Goal: Task Accomplishment & Management: Complete application form

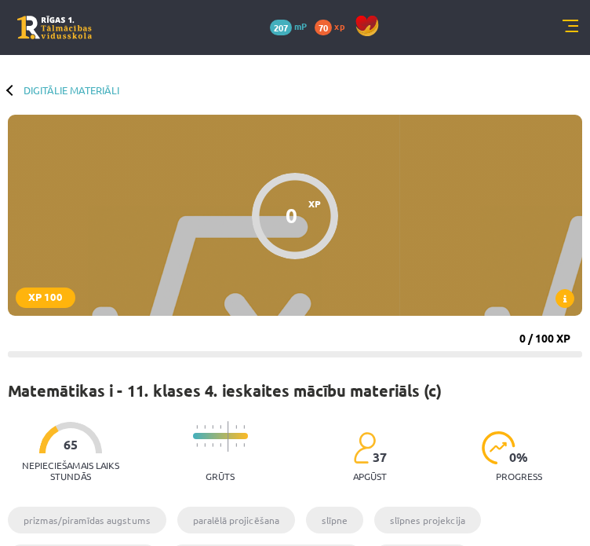
click at [47, 26] on link at bounding box center [54, 28] width 75 height 24
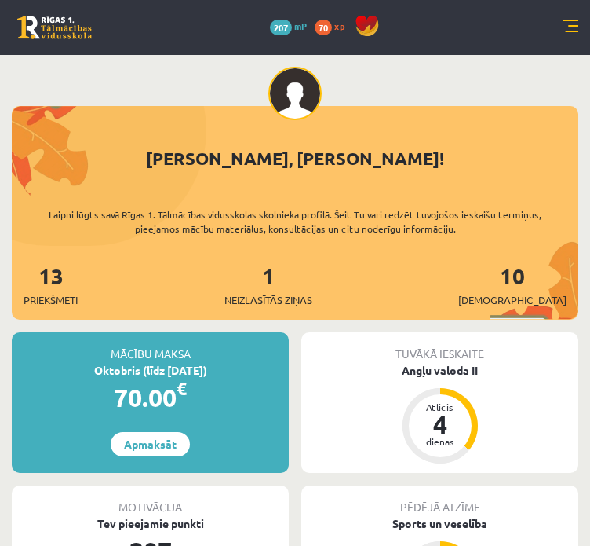
click at [575, 27] on link at bounding box center [571, 28] width 16 height 16
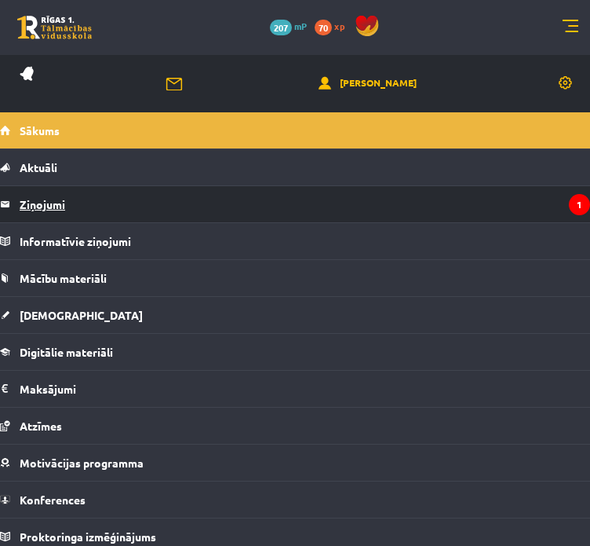
click at [76, 206] on legend "Ziņojumi 1" at bounding box center [305, 204] width 571 height 36
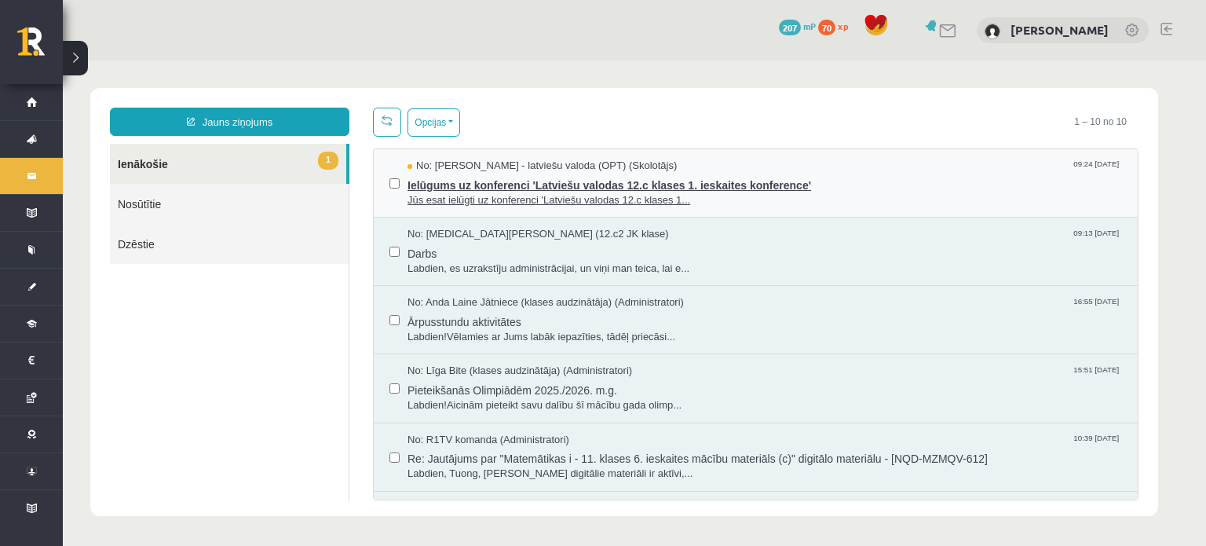
click at [541, 189] on span "Ielūgums uz konferenci 'Latviešu valodas 12.c klases 1. ieskaites konference'" at bounding box center [764, 183] width 714 height 20
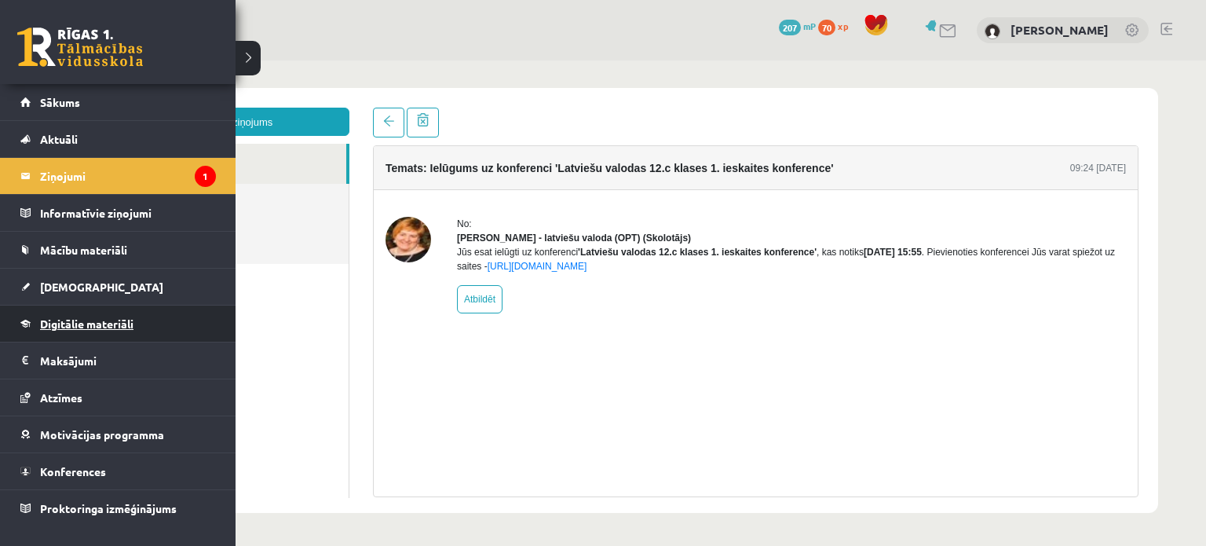
click at [78, 316] on span "Digitālie materiāli" at bounding box center [86, 323] width 93 height 14
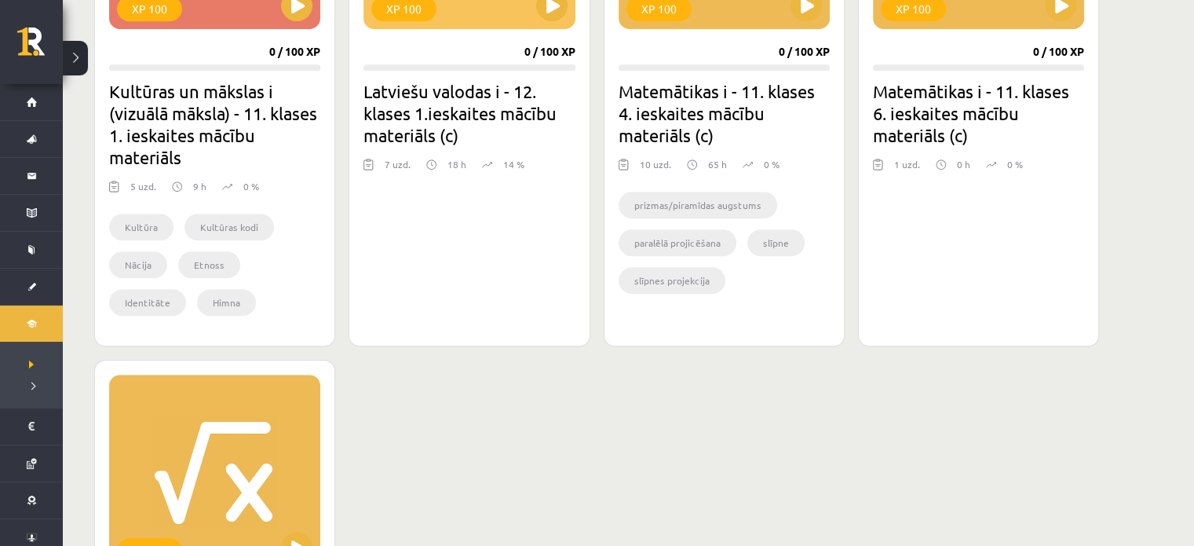
scroll to position [1020, 0]
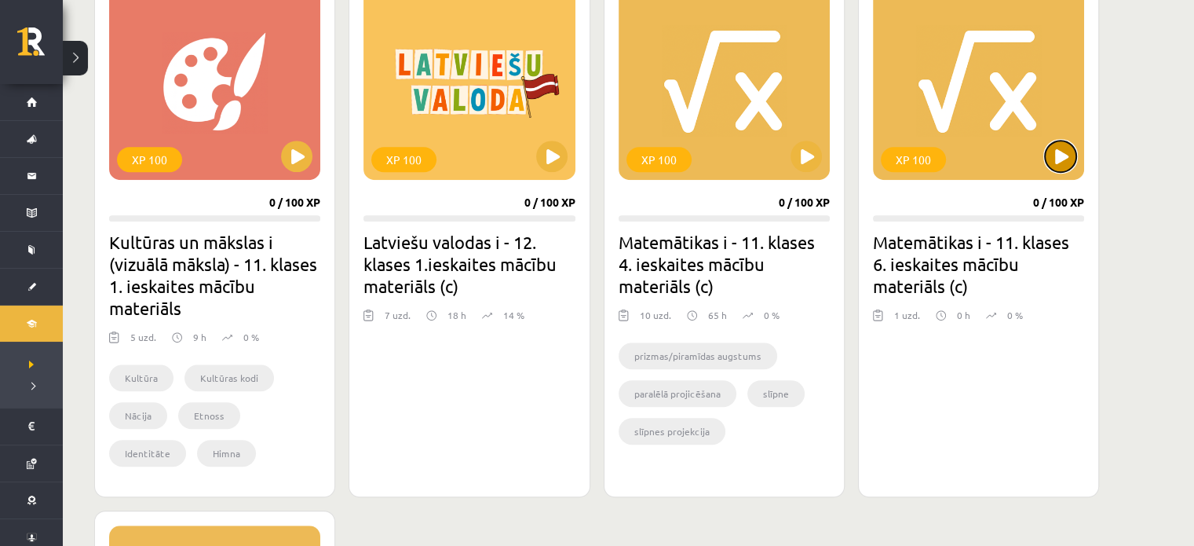
click at [589, 159] on button at bounding box center [1060, 156] width 31 height 31
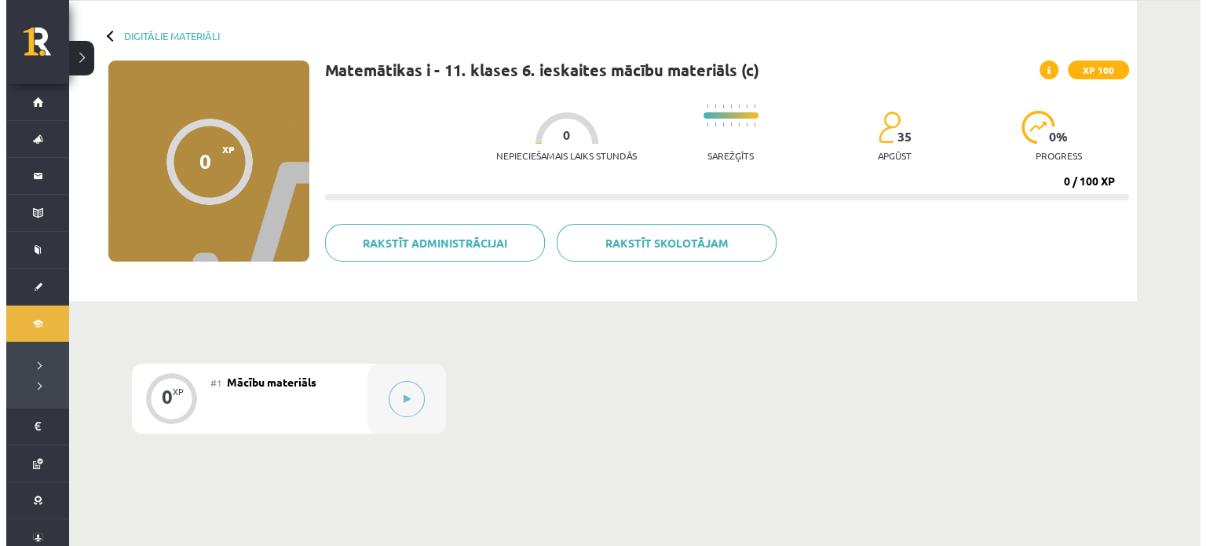
scroll to position [222, 0]
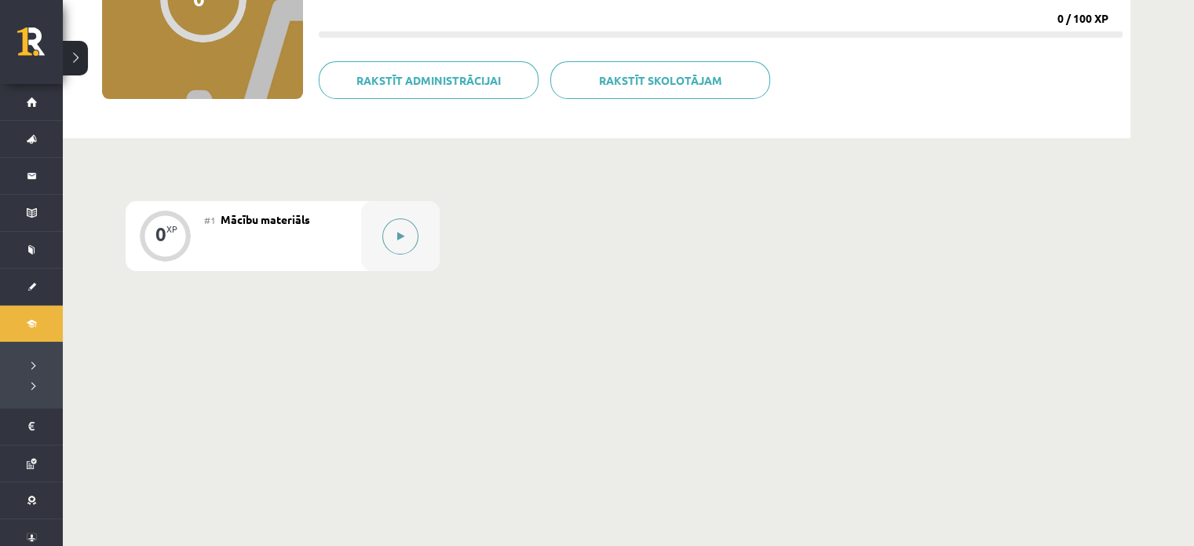
click at [401, 246] on button at bounding box center [400, 236] width 36 height 36
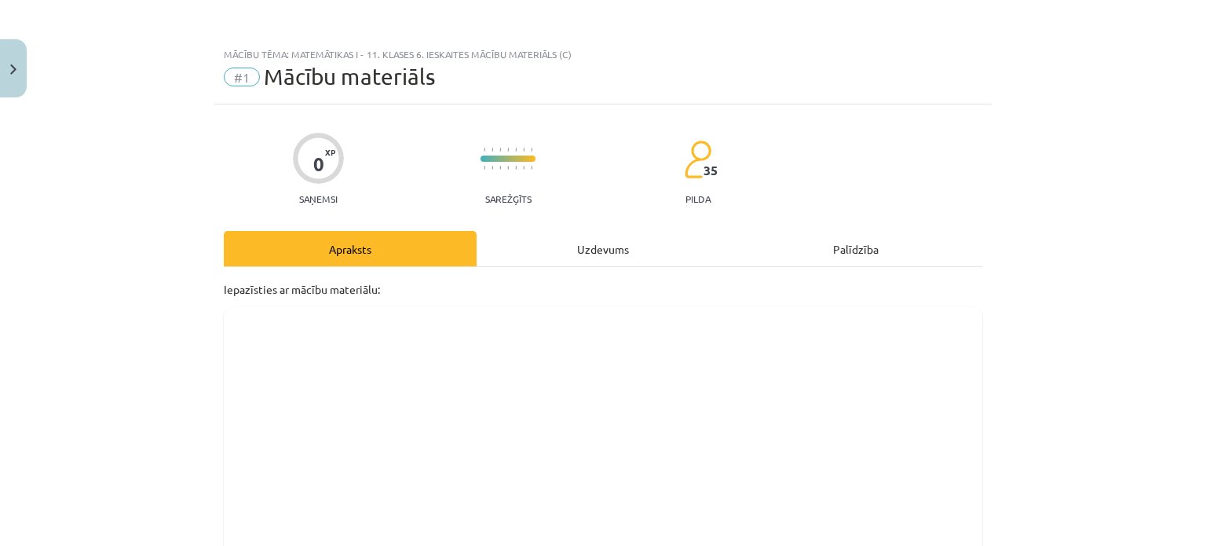
click at [607, 236] on div "Uzdevums" at bounding box center [602, 248] width 253 height 35
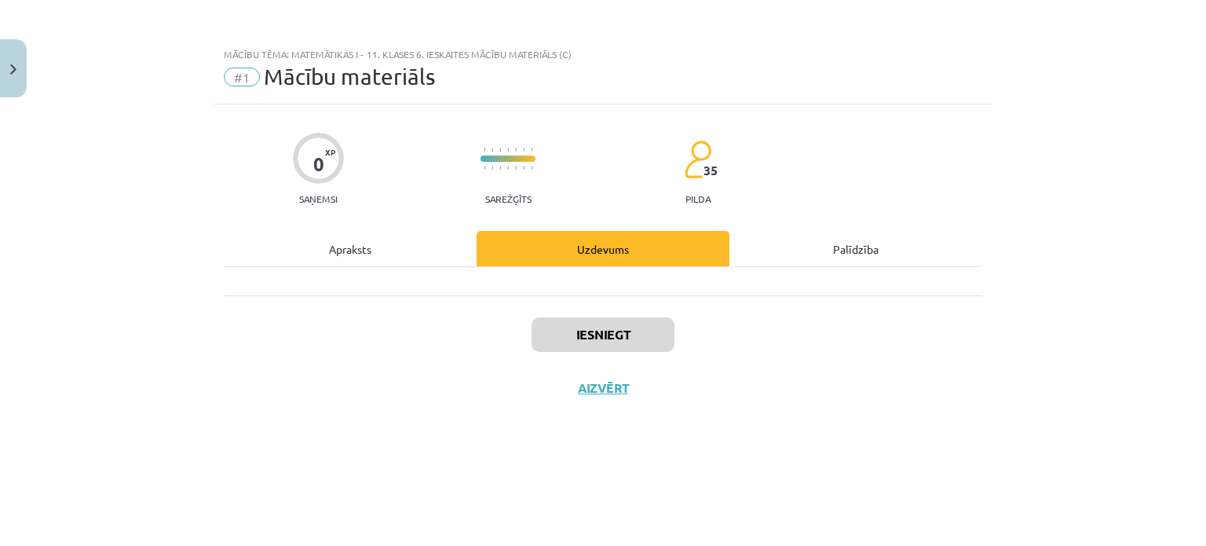
click at [405, 245] on div "Apraksts" at bounding box center [350, 248] width 253 height 35
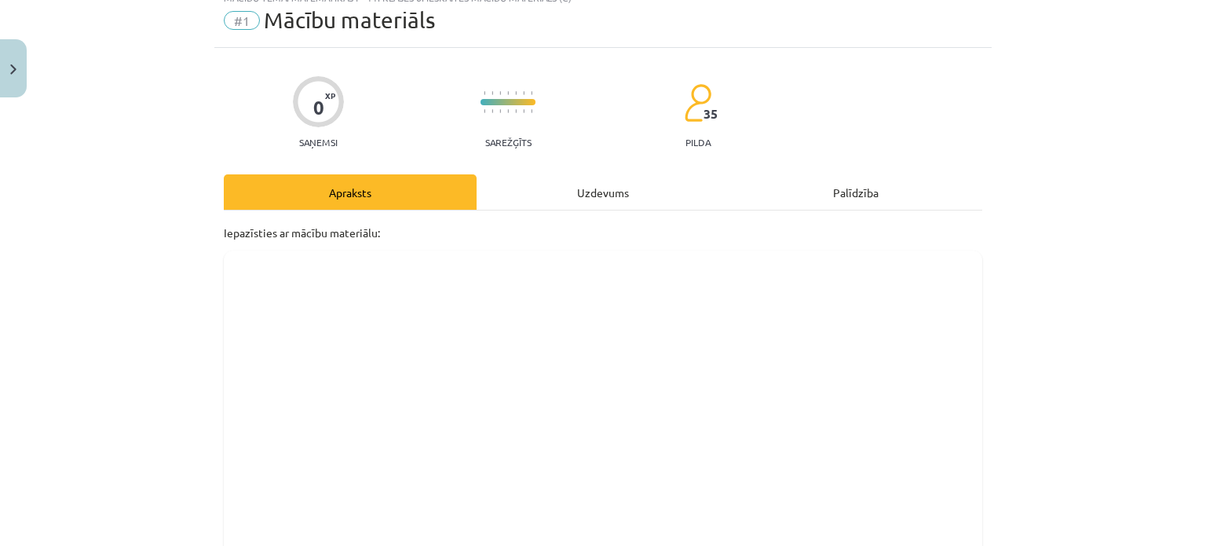
scroll to position [0, 0]
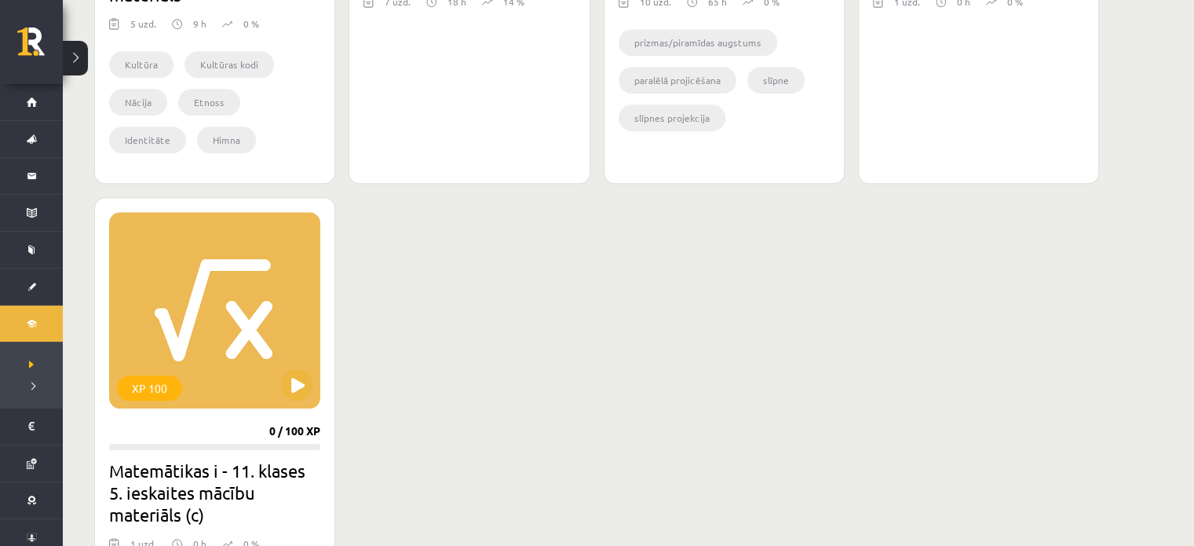
scroll to position [1334, 0]
click at [300, 381] on button at bounding box center [296, 383] width 31 height 31
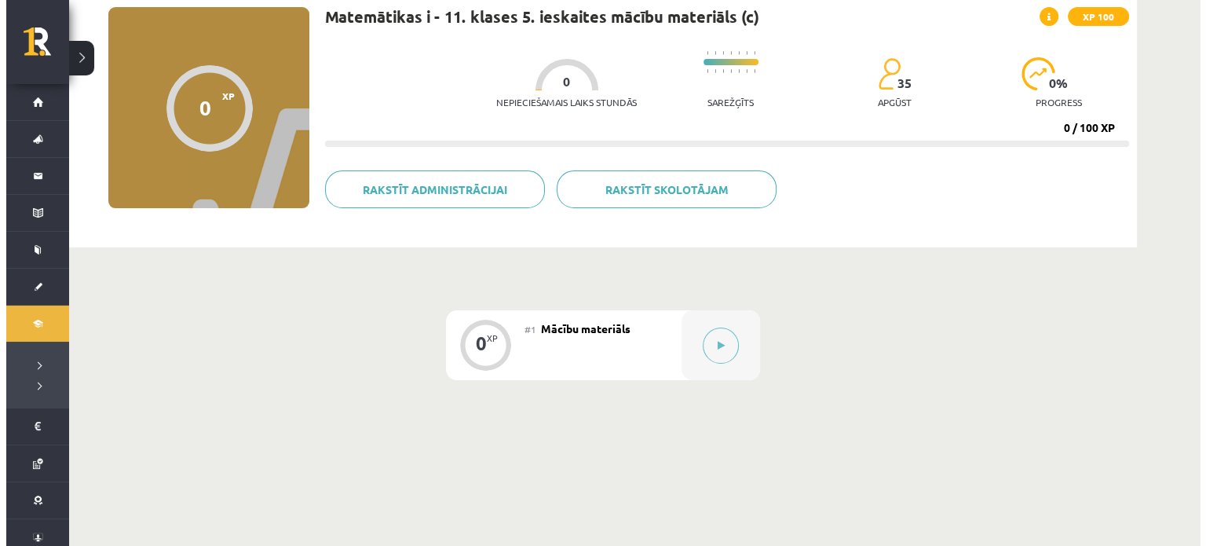
scroll to position [222, 0]
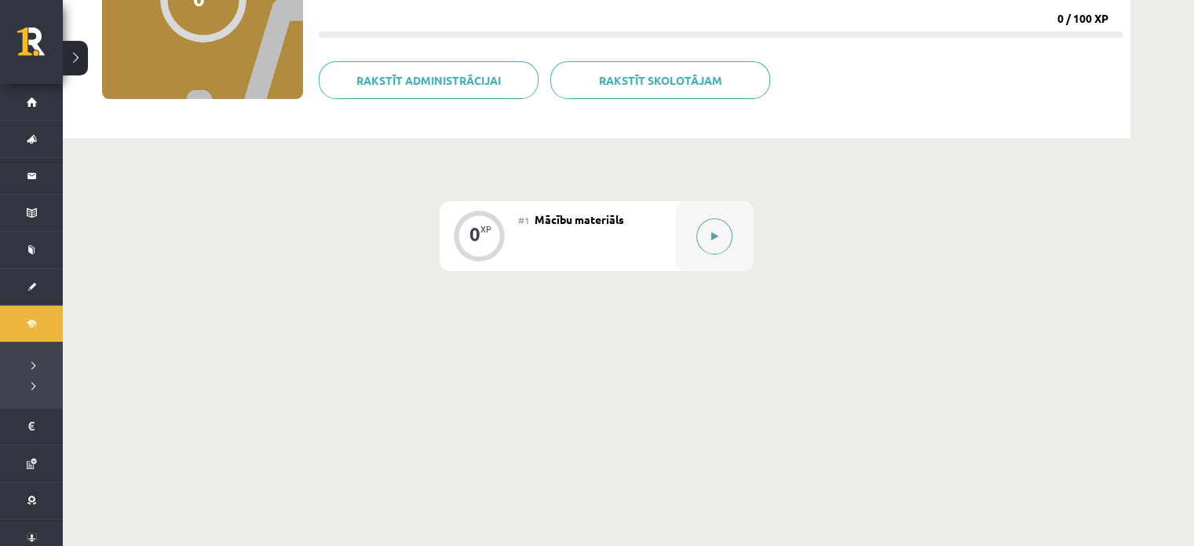
click at [712, 236] on icon at bounding box center [714, 236] width 7 height 9
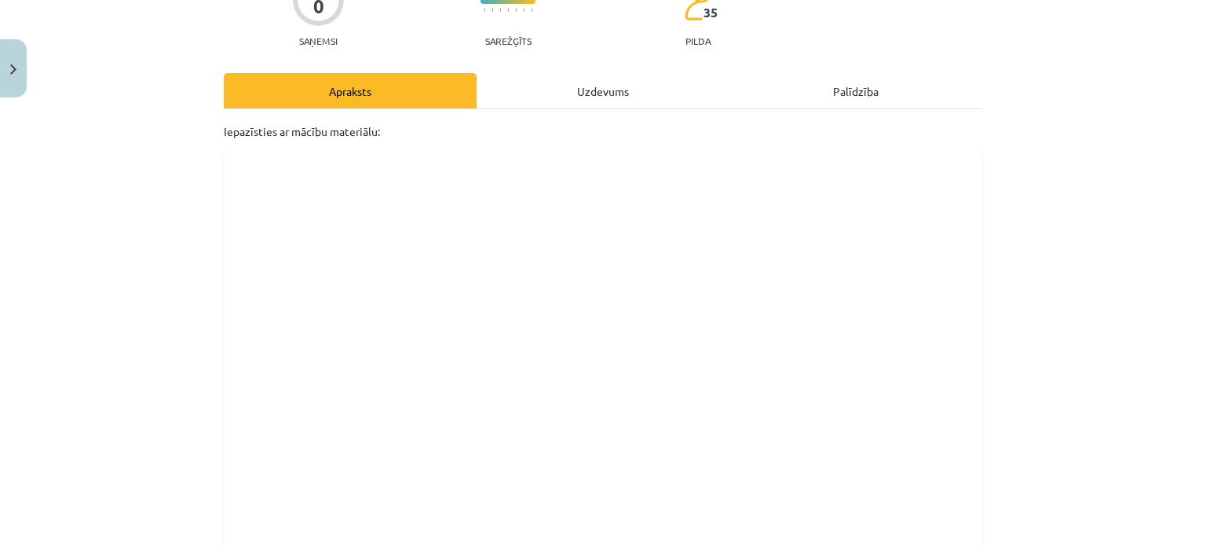
scroll to position [157, 0]
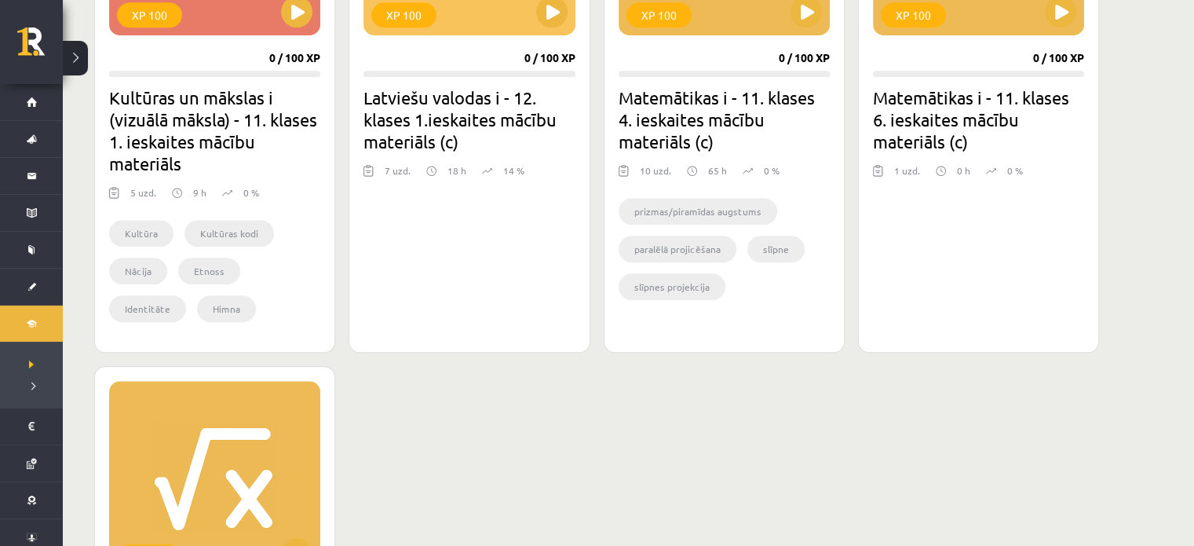
scroll to position [862, 0]
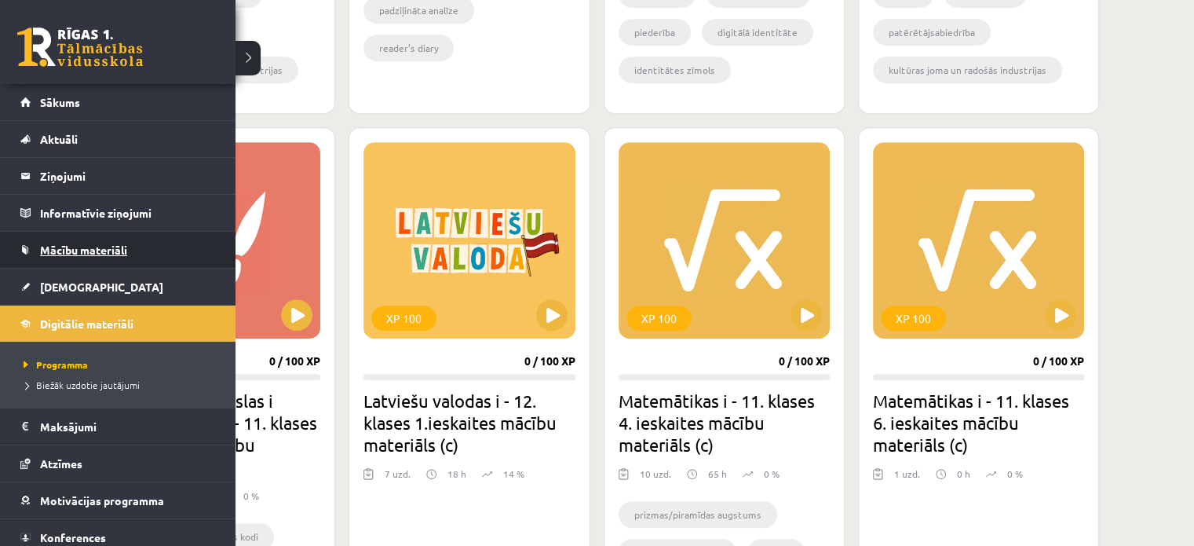
click at [65, 265] on link "Mācību materiāli" at bounding box center [117, 250] width 195 height 36
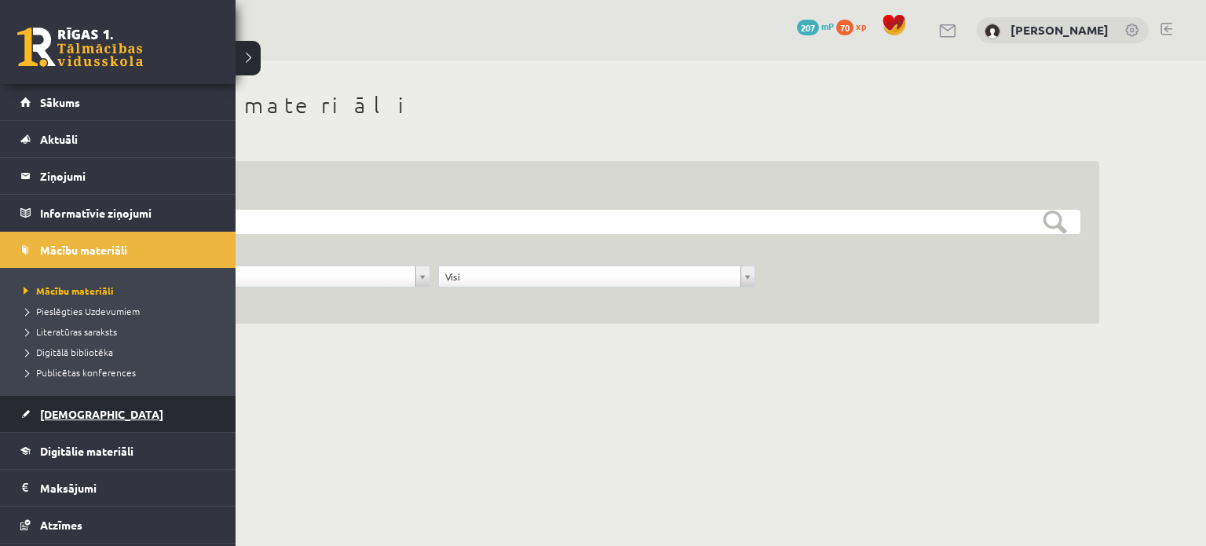
click at [60, 417] on span "[DEMOGRAPHIC_DATA]" at bounding box center [101, 414] width 123 height 14
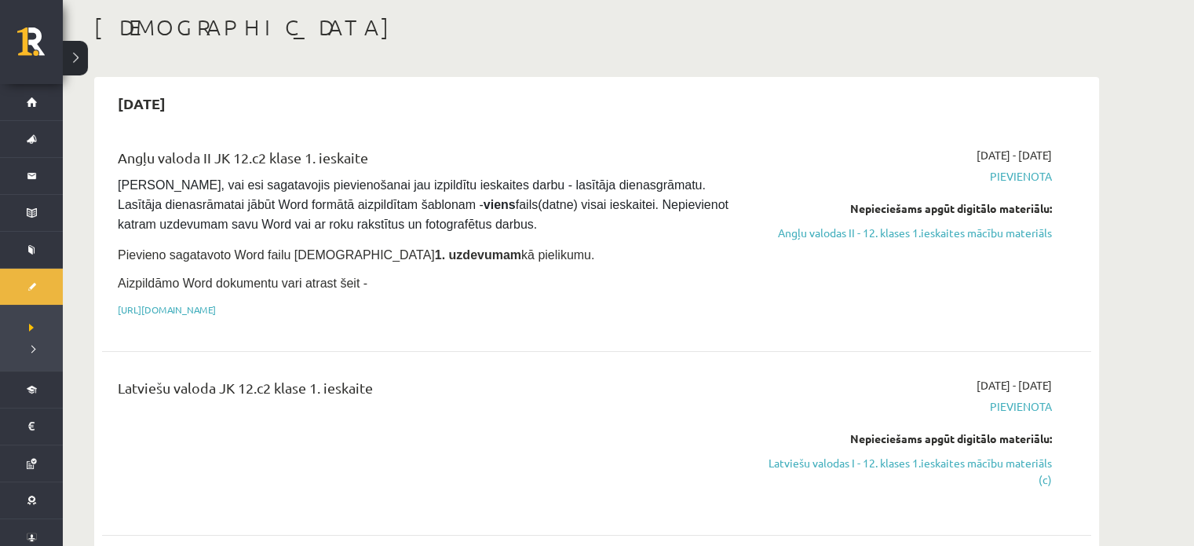
scroll to position [78, 0]
click at [1006, 173] on span "Pievienota" at bounding box center [904, 175] width 296 height 16
click at [995, 173] on span "Pievienota" at bounding box center [904, 175] width 296 height 16
click at [995, 174] on span "Pievienota" at bounding box center [904, 175] width 296 height 16
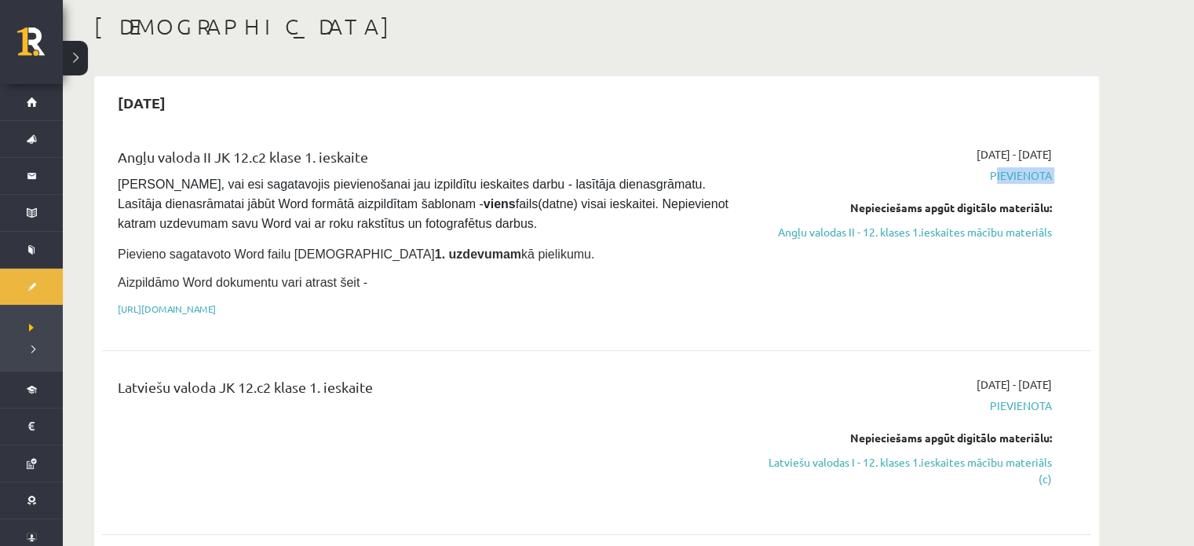
click at [957, 178] on span "Pievienota" at bounding box center [904, 175] width 296 height 16
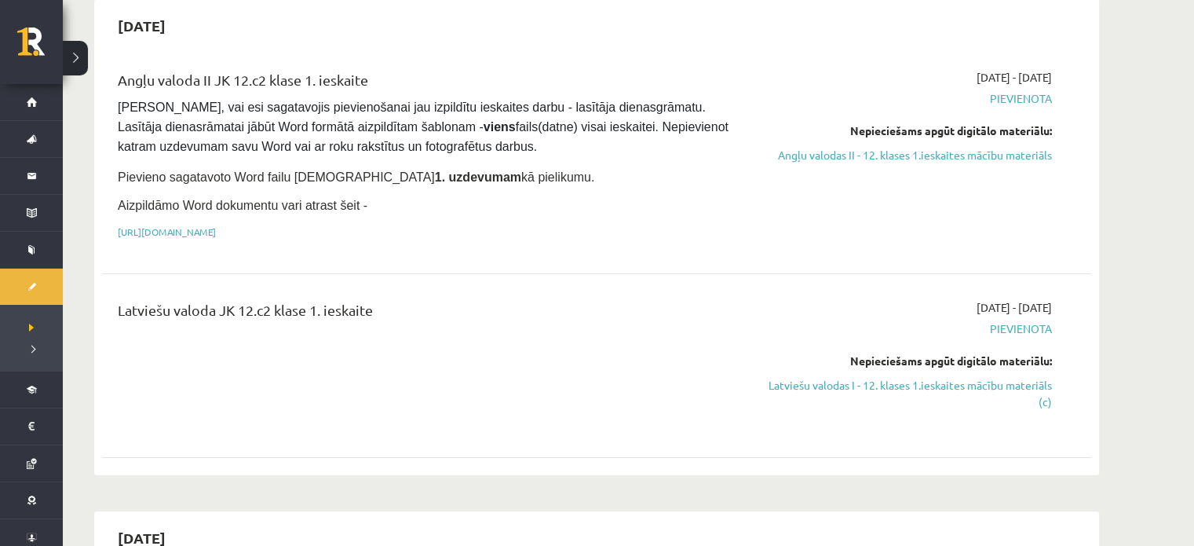
scroll to position [157, 0]
click at [911, 151] on link "Angļu valodas II - 12. klases 1.ieskaites mācību materiāls" at bounding box center [904, 153] width 296 height 16
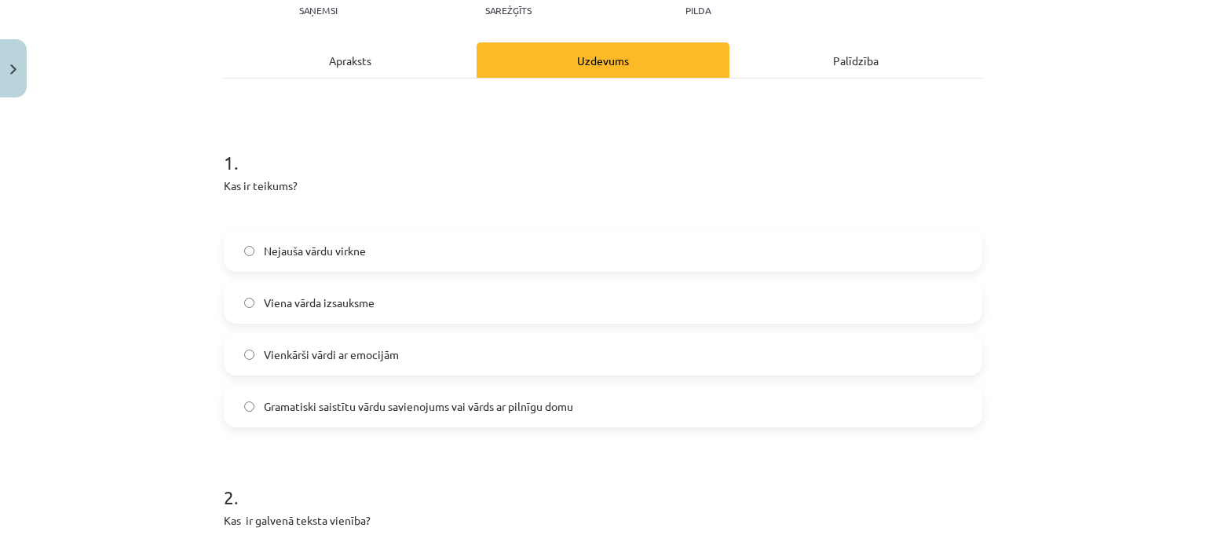
scroll to position [179, 0]
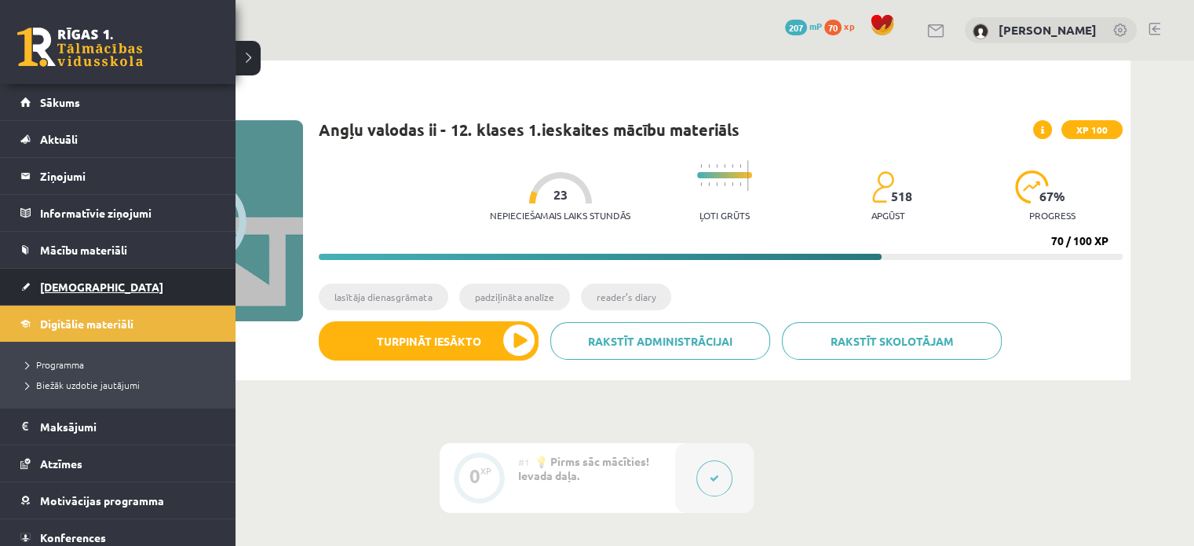
click at [71, 279] on span "[DEMOGRAPHIC_DATA]" at bounding box center [101, 286] width 123 height 14
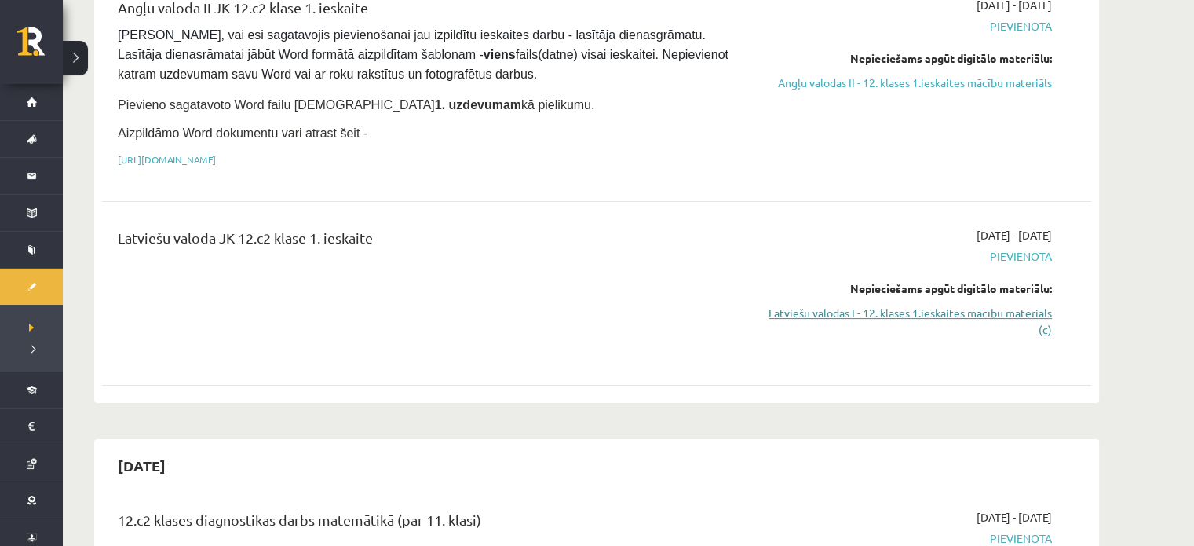
scroll to position [235, 0]
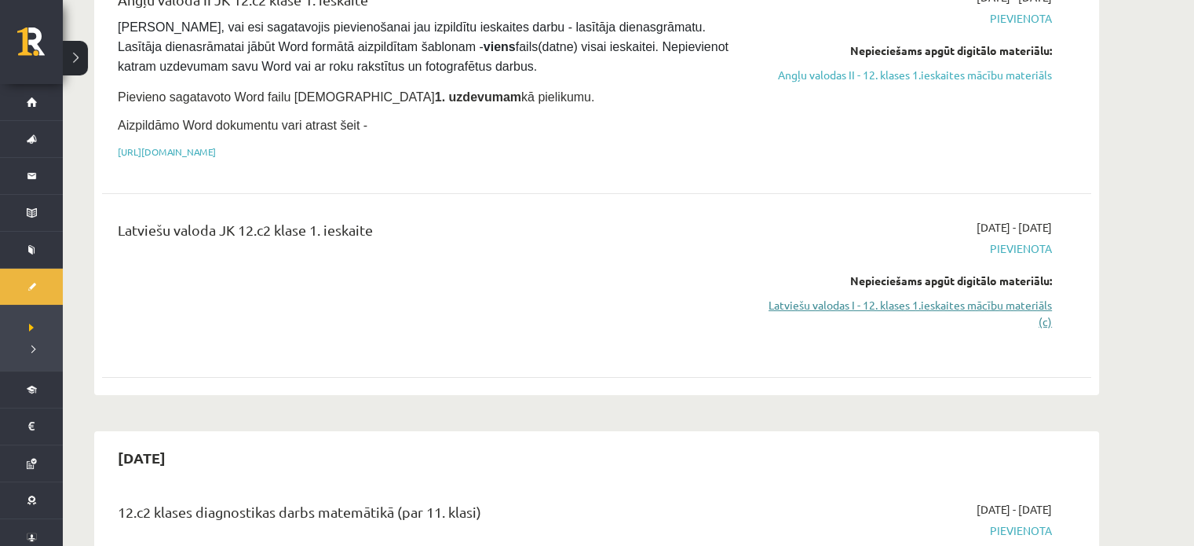
click at [852, 312] on link "Latviešu valodas I - 12. klases 1.ieskaites mācību materiāls (c)" at bounding box center [904, 313] width 296 height 33
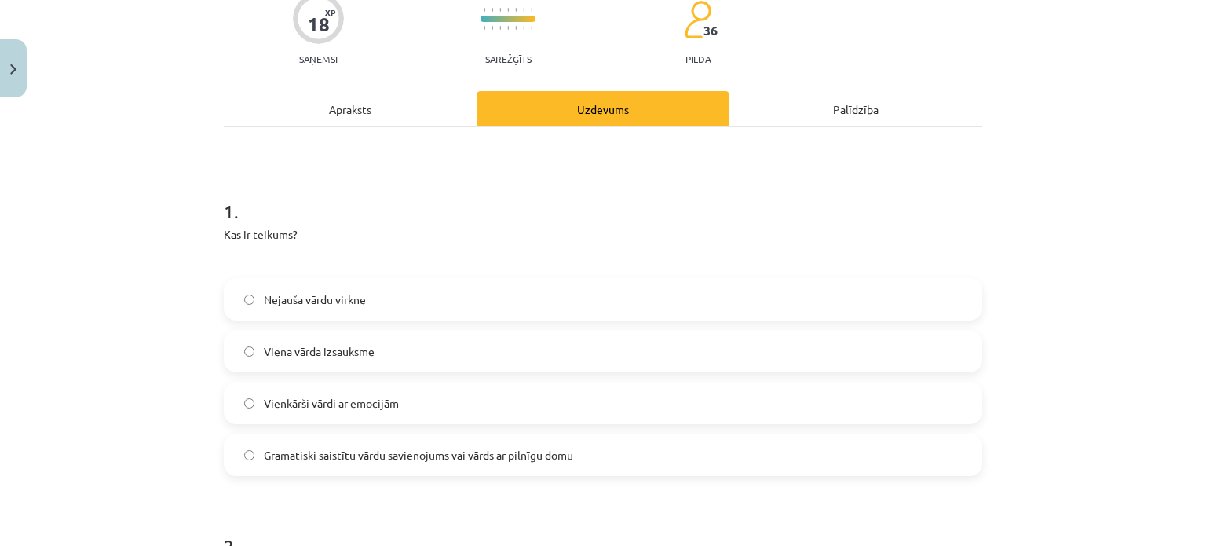
scroll to position [179, 0]
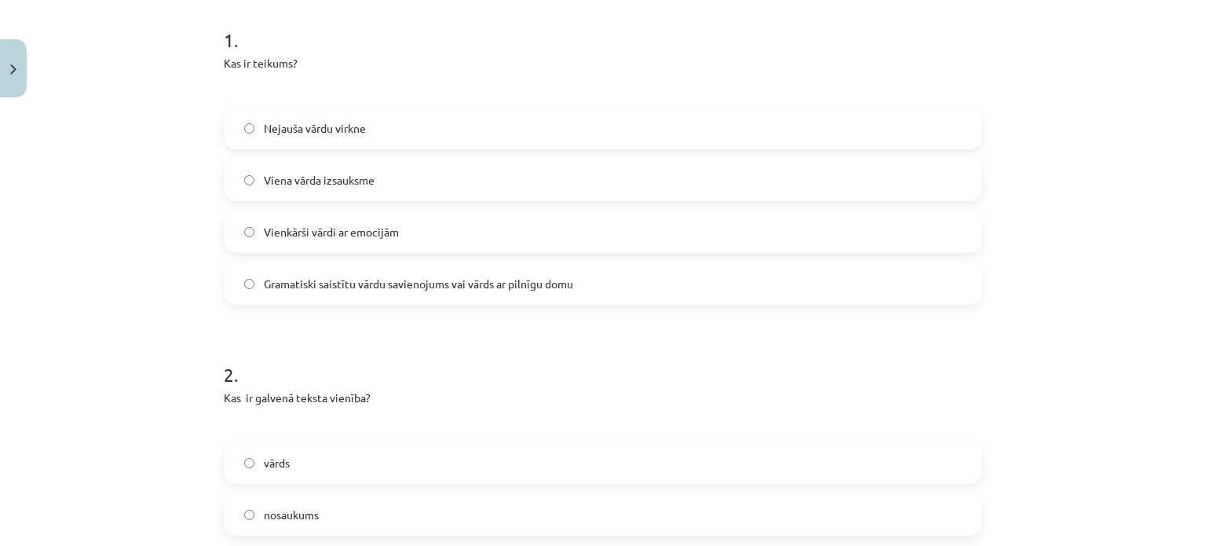
click at [327, 269] on label "Gramatiski saistītu vārdu savienojums vai vārds ar pilnīgu domu" at bounding box center [602, 283] width 755 height 39
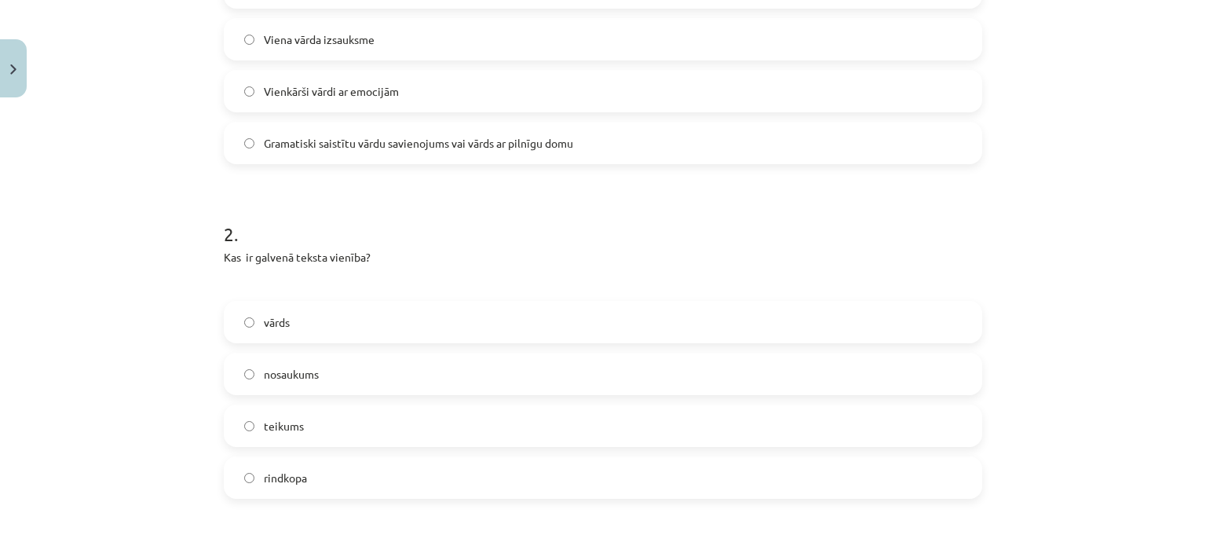
scroll to position [493, 0]
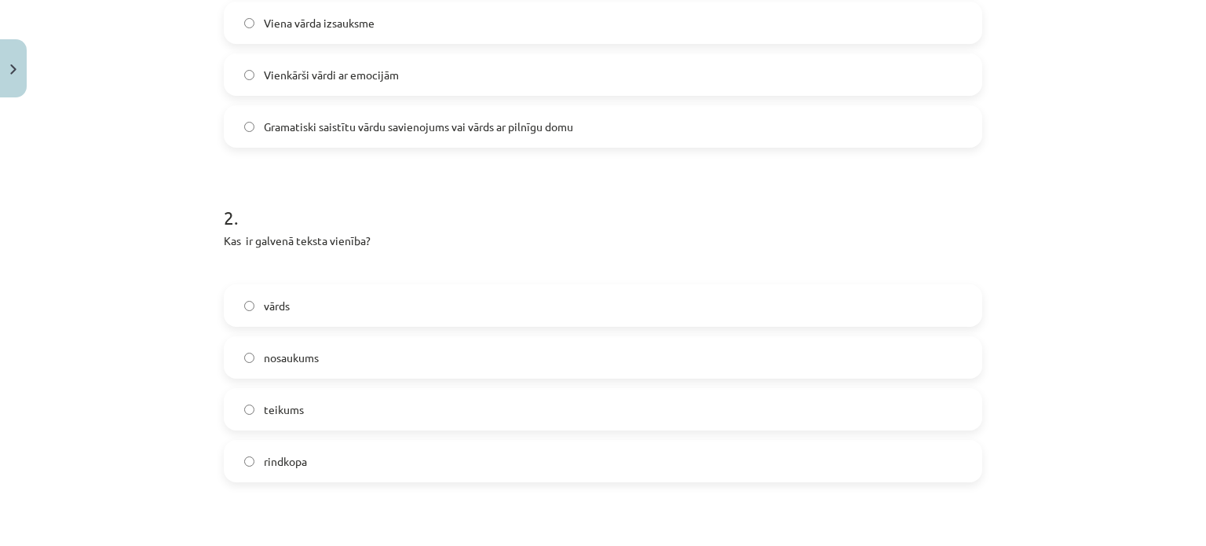
click at [308, 389] on label "teikums" at bounding box center [602, 408] width 755 height 39
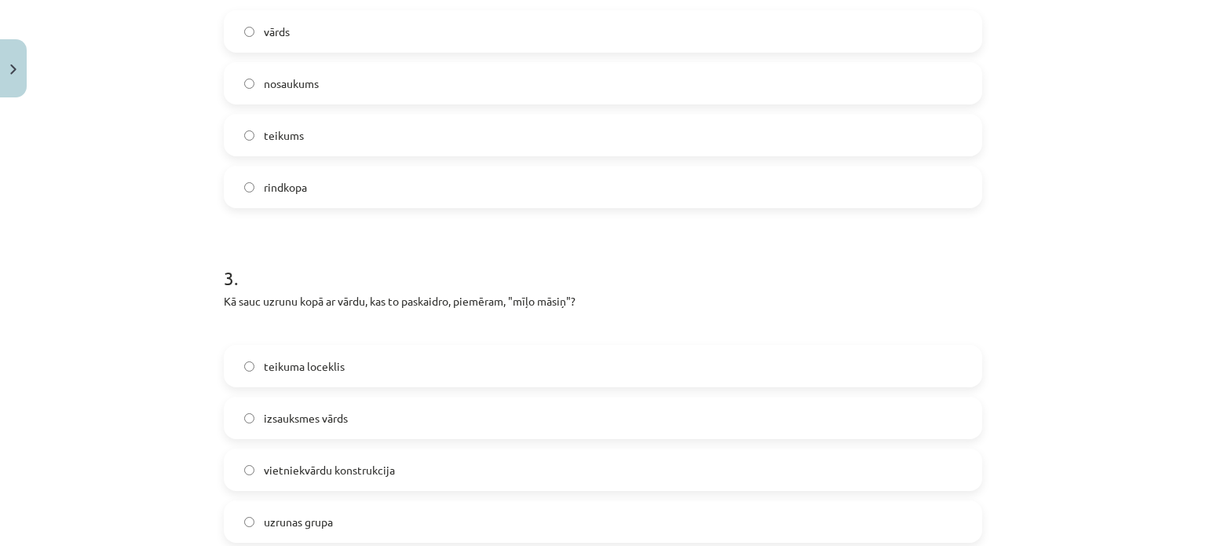
scroll to position [885, 0]
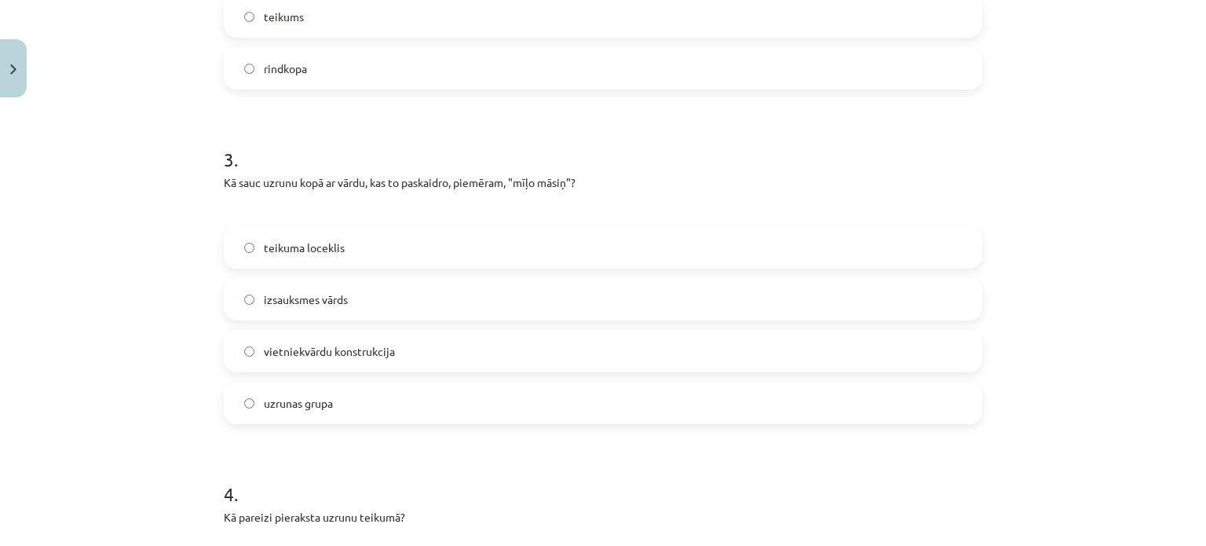
click at [383, 336] on label "vietniekvārdu konstrukcija" at bounding box center [602, 350] width 755 height 39
click at [286, 395] on span "uzrunas grupa" at bounding box center [298, 403] width 69 height 16
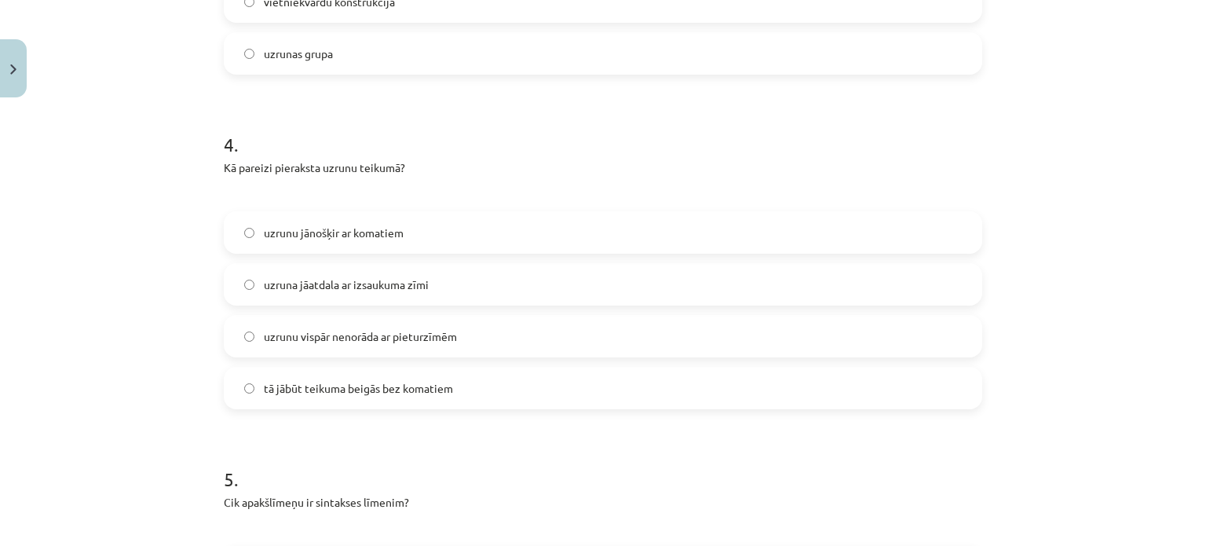
scroll to position [1278, 0]
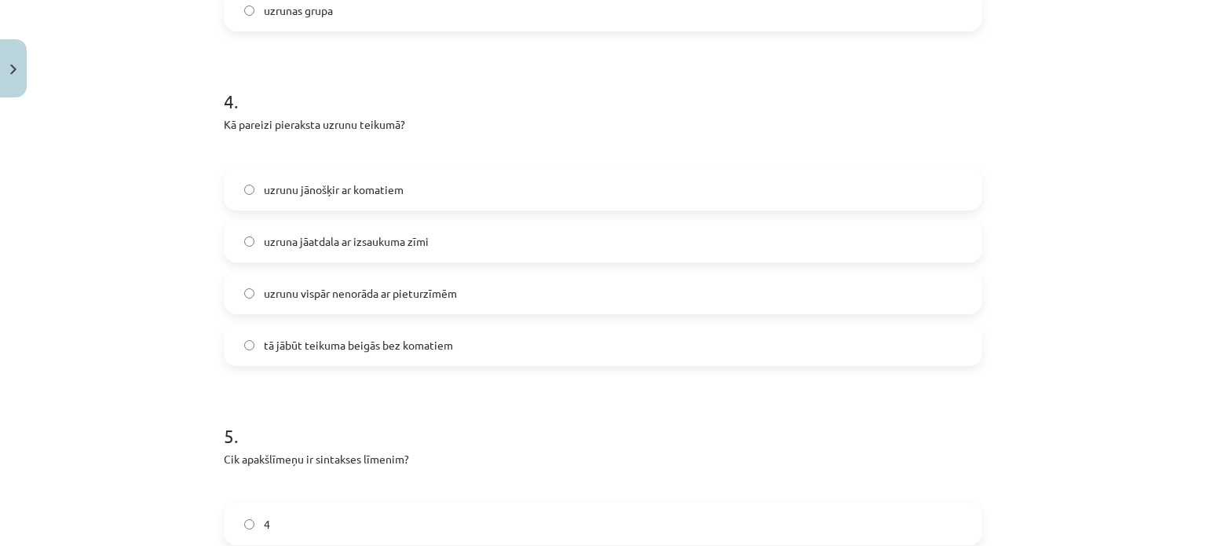
click at [356, 233] on span "uzruna jāatdala ar izsaukuma zīmi" at bounding box center [346, 241] width 165 height 16
click at [364, 181] on span "uzrunu jānošķir ar komatiem" at bounding box center [334, 189] width 140 height 16
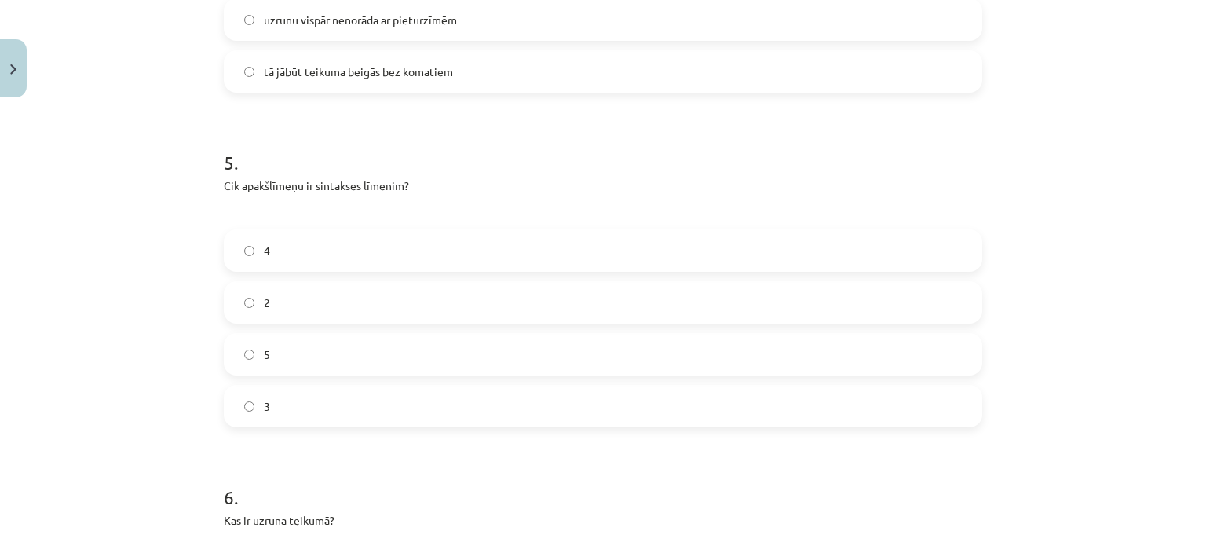
scroll to position [1592, 0]
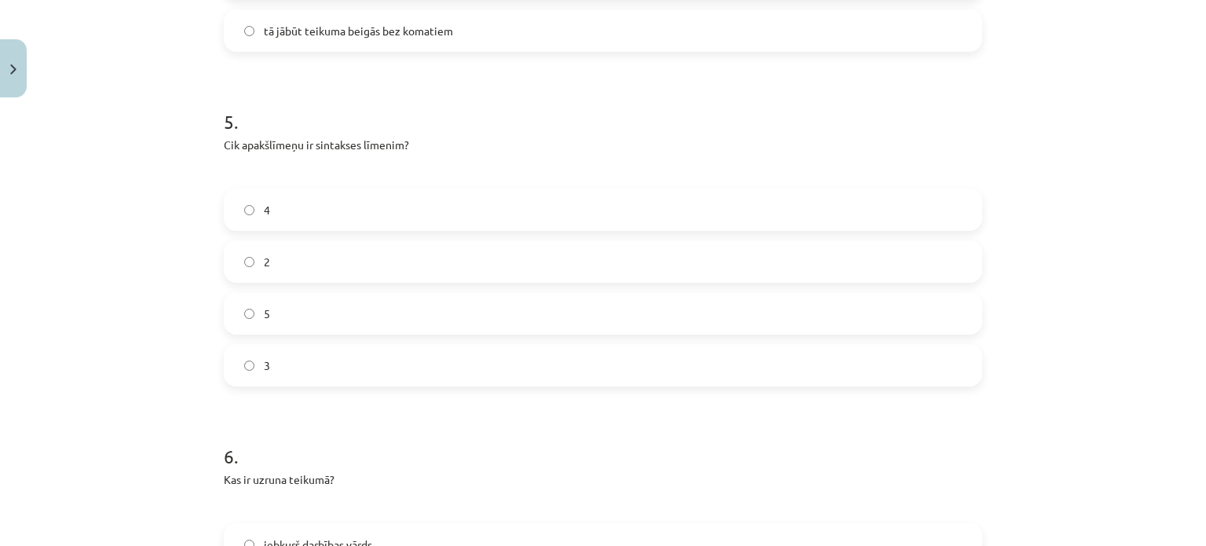
click at [315, 345] on label "3" at bounding box center [602, 364] width 755 height 39
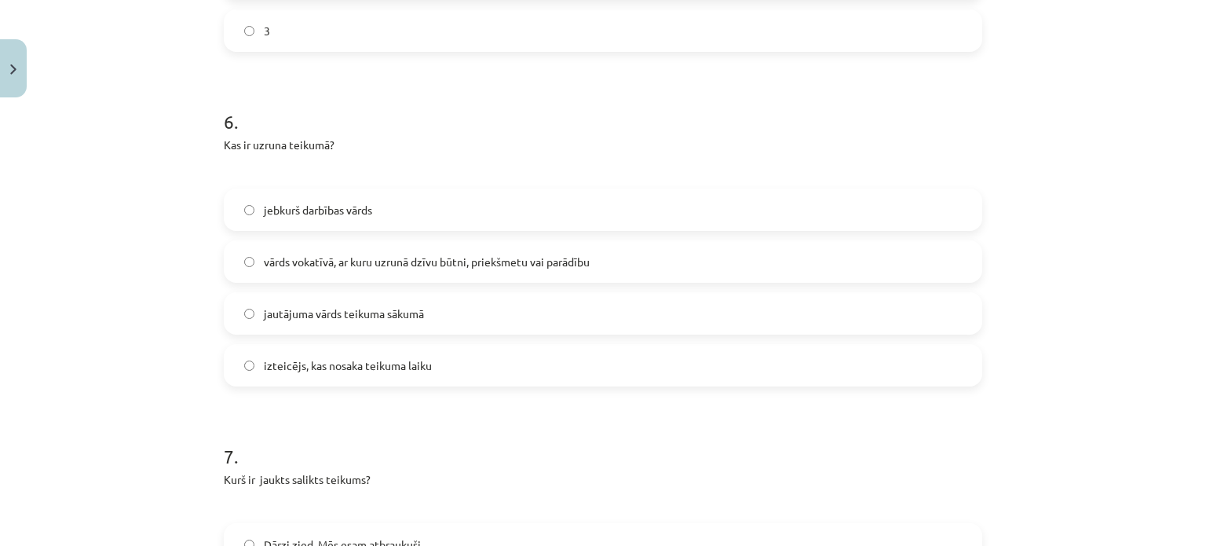
scroll to position [1984, 0]
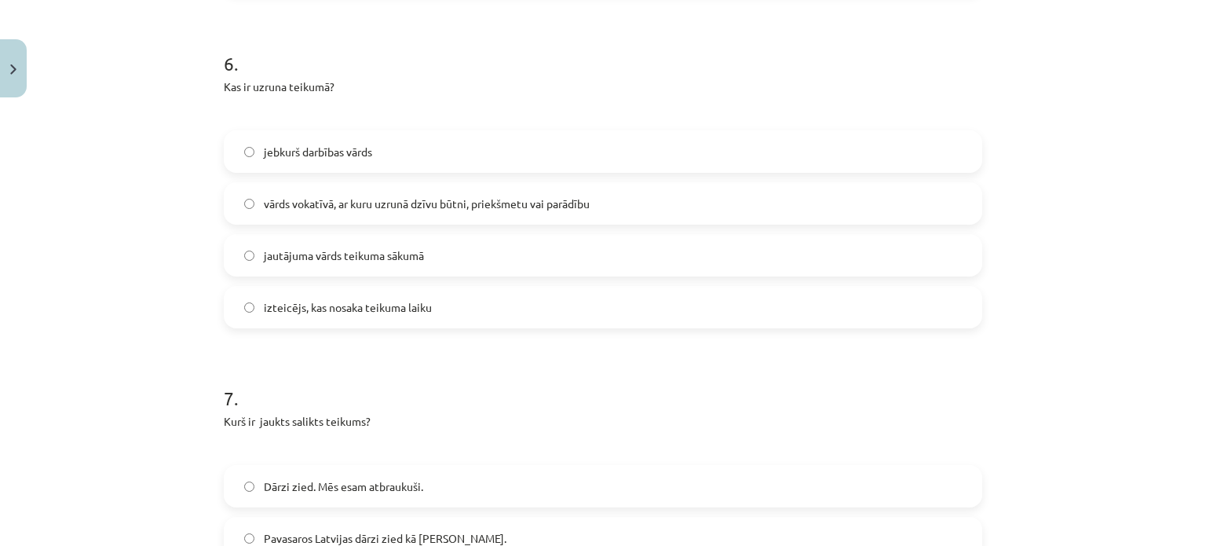
click at [327, 195] on span "vārds vokatīvā, ar kuru uzrunā dzīvu būtni, priekšmetu vai parādību" at bounding box center [427, 203] width 326 height 16
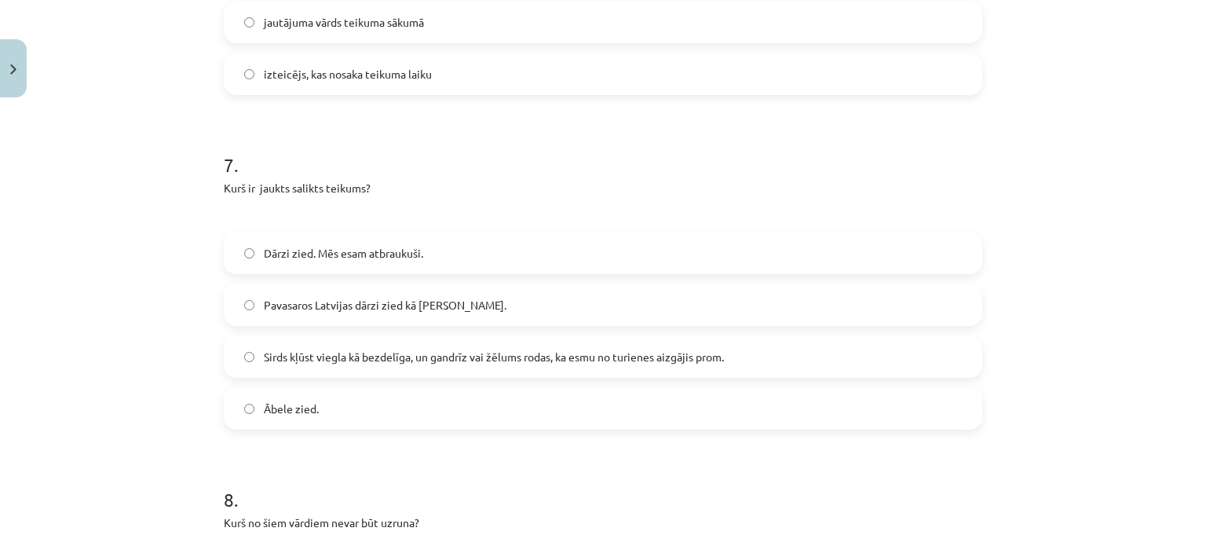
scroll to position [2220, 0]
click at [369, 334] on label "Sirds kļūst viegla kā bezdelīga, un gandrīz vai žēlums rodas, ka esmu no turien…" at bounding box center [602, 353] width 755 height 39
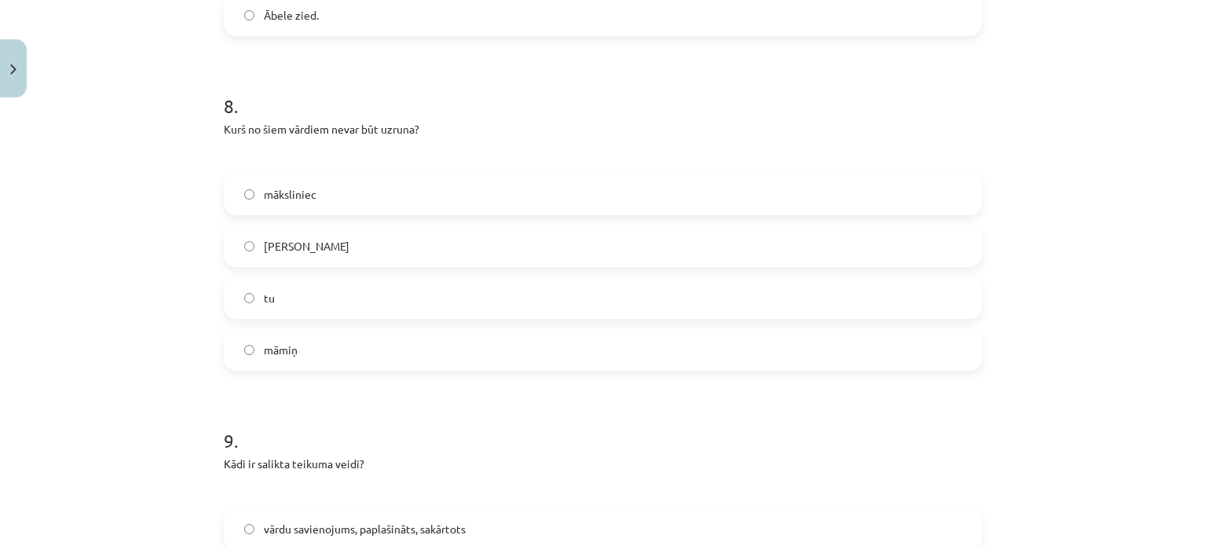
scroll to position [2612, 0]
click at [335, 224] on label "Jēkab" at bounding box center [602, 243] width 755 height 39
click at [317, 334] on label "māmiņ" at bounding box center [602, 347] width 755 height 39
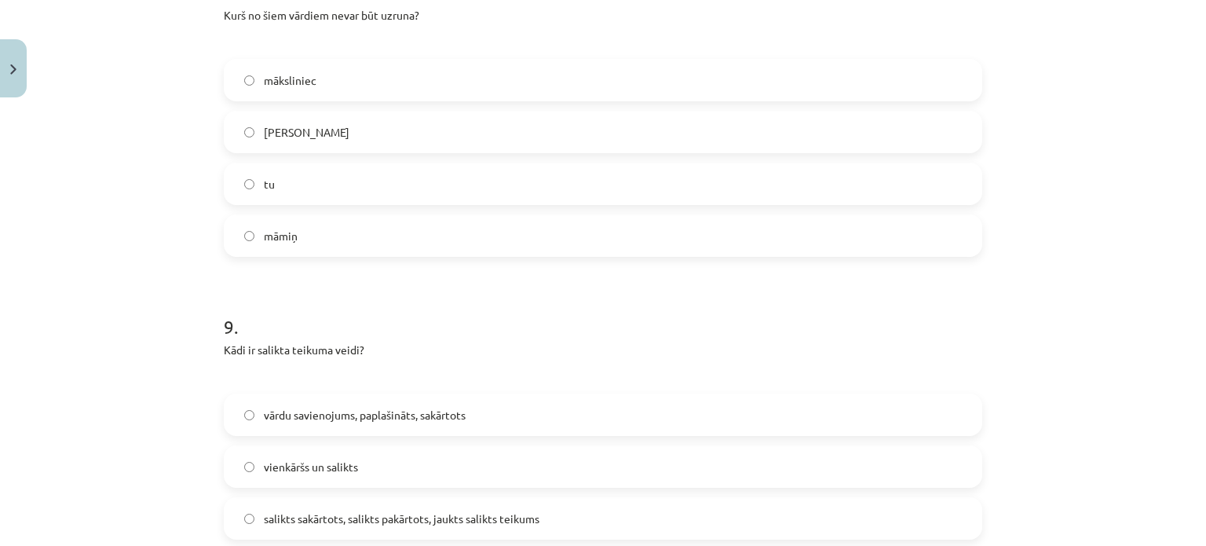
scroll to position [2769, 0]
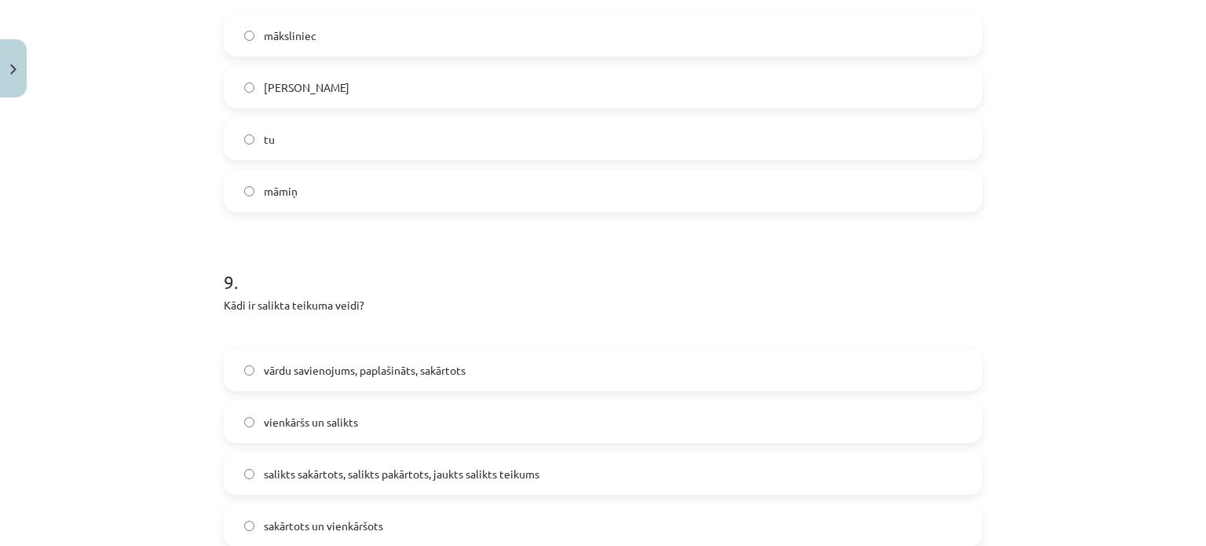
click at [339, 16] on label "māksliniec" at bounding box center [602, 35] width 755 height 39
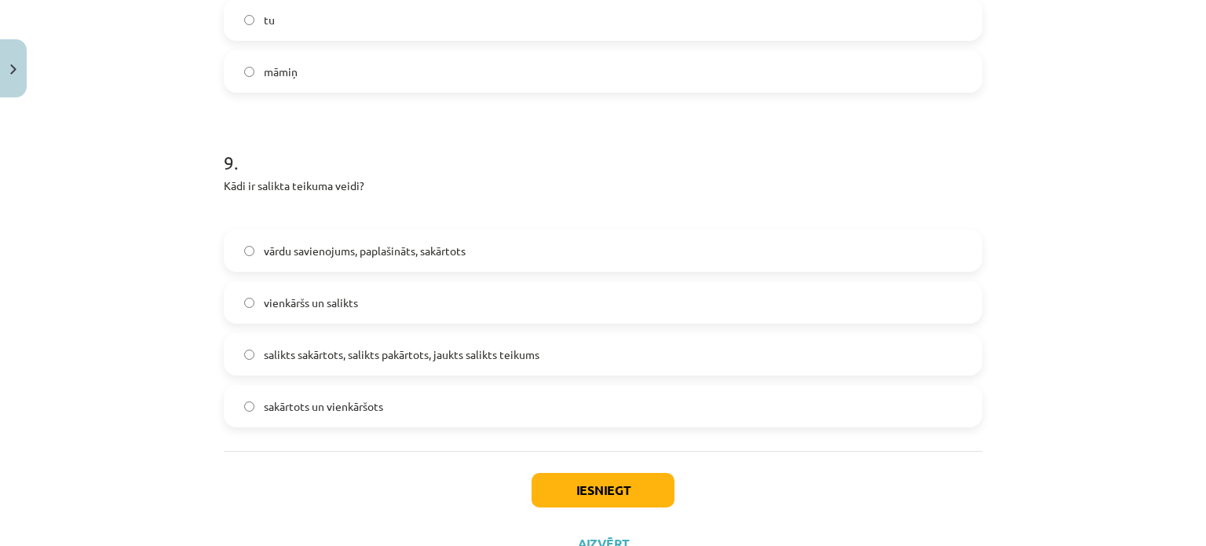
scroll to position [2926, 0]
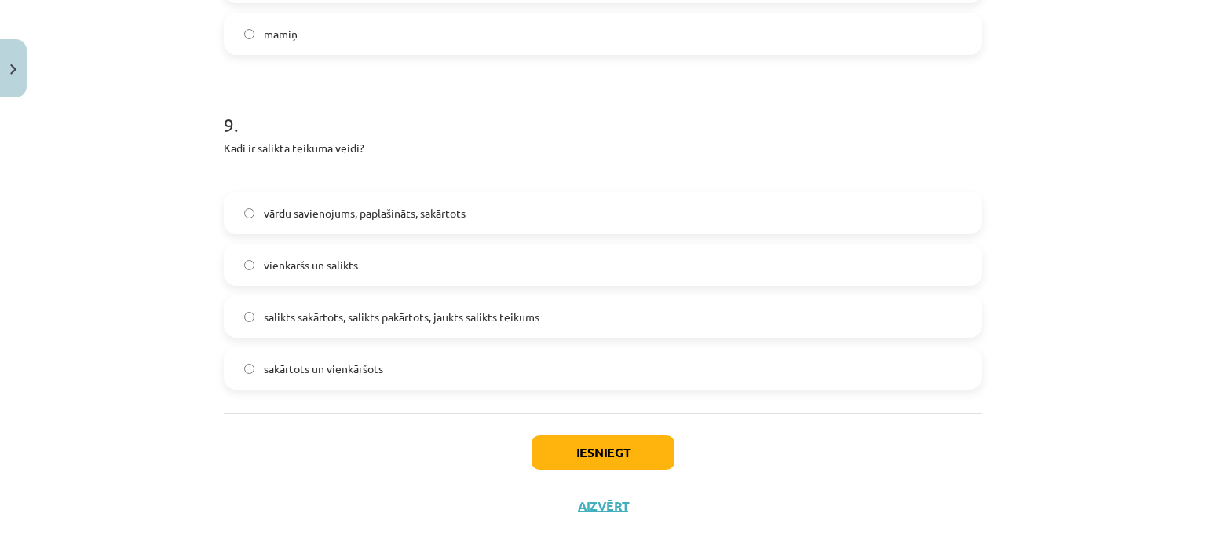
click at [334, 303] on label "salikts sakārtots, salikts pakārtots, jaukts salikts teikums" at bounding box center [602, 316] width 755 height 39
click at [588, 435] on button "Iesniegt" at bounding box center [602, 452] width 143 height 35
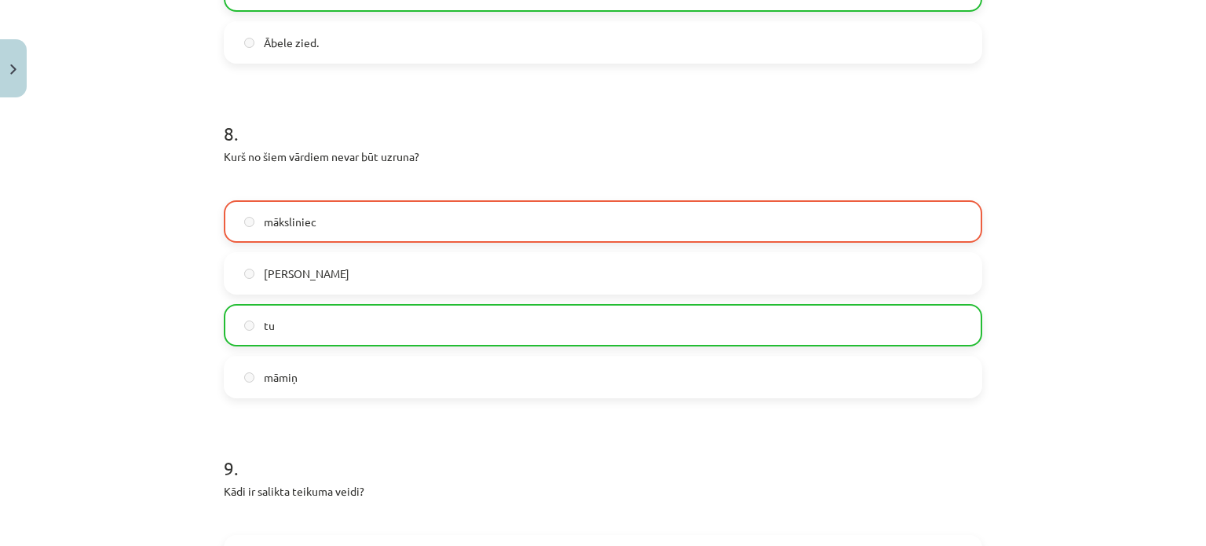
scroll to position [2976, 0]
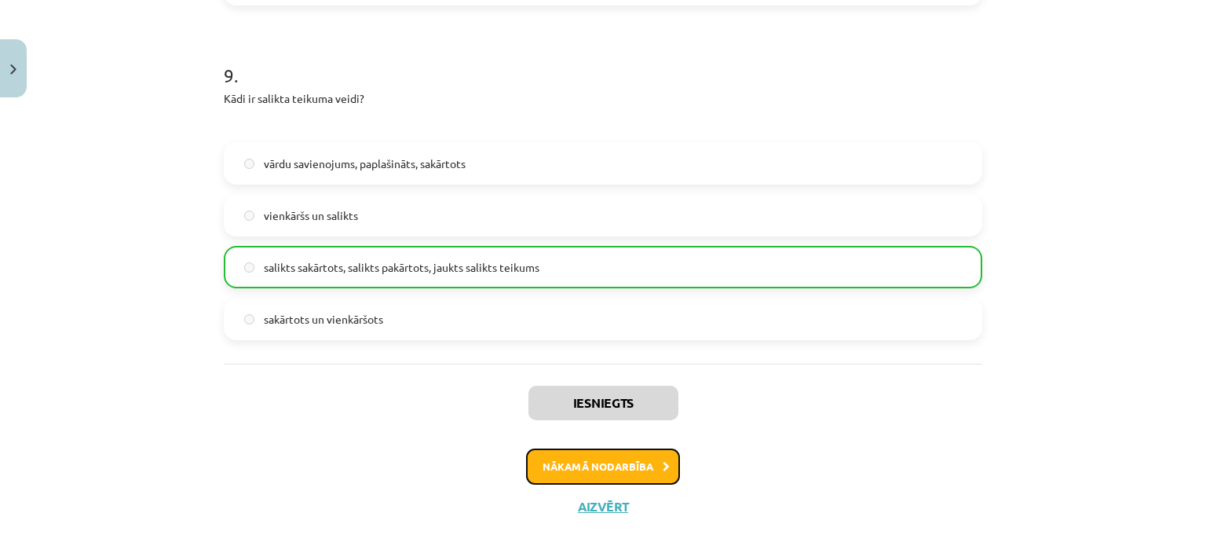
click at [571, 448] on button "Nākamā nodarbība" at bounding box center [603, 466] width 154 height 36
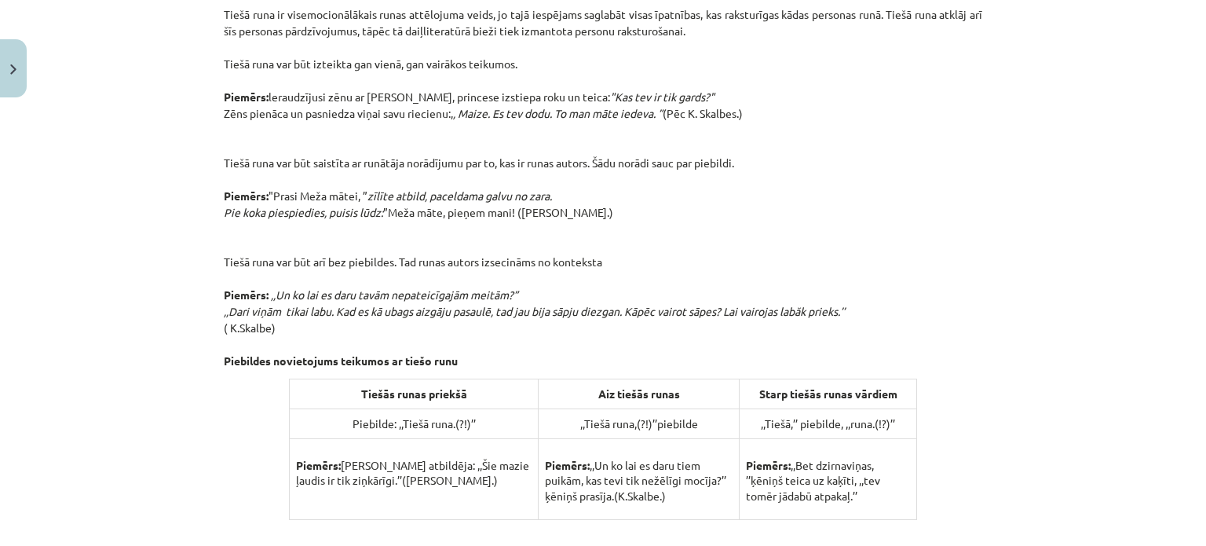
scroll to position [1060, 0]
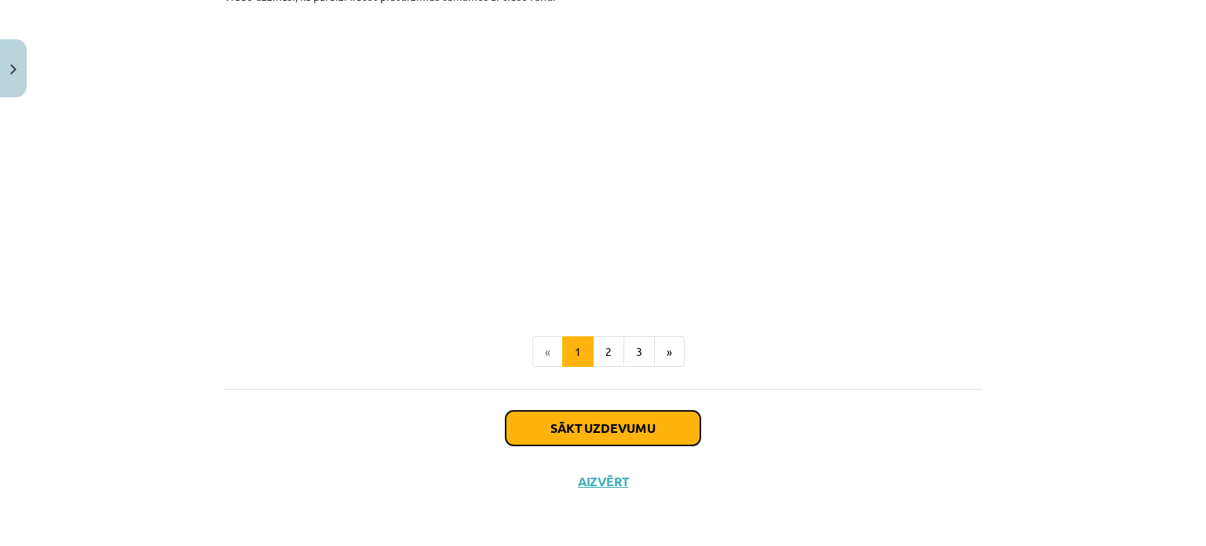
click at [595, 440] on button "Sākt uzdevumu" at bounding box center [602, 428] width 195 height 35
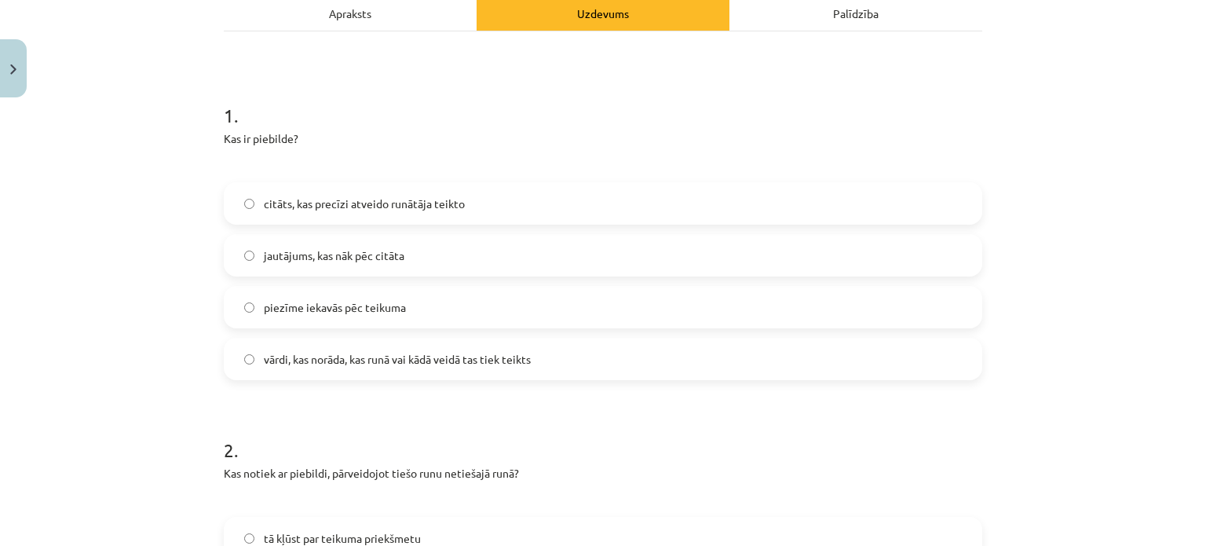
scroll to position [275, 0]
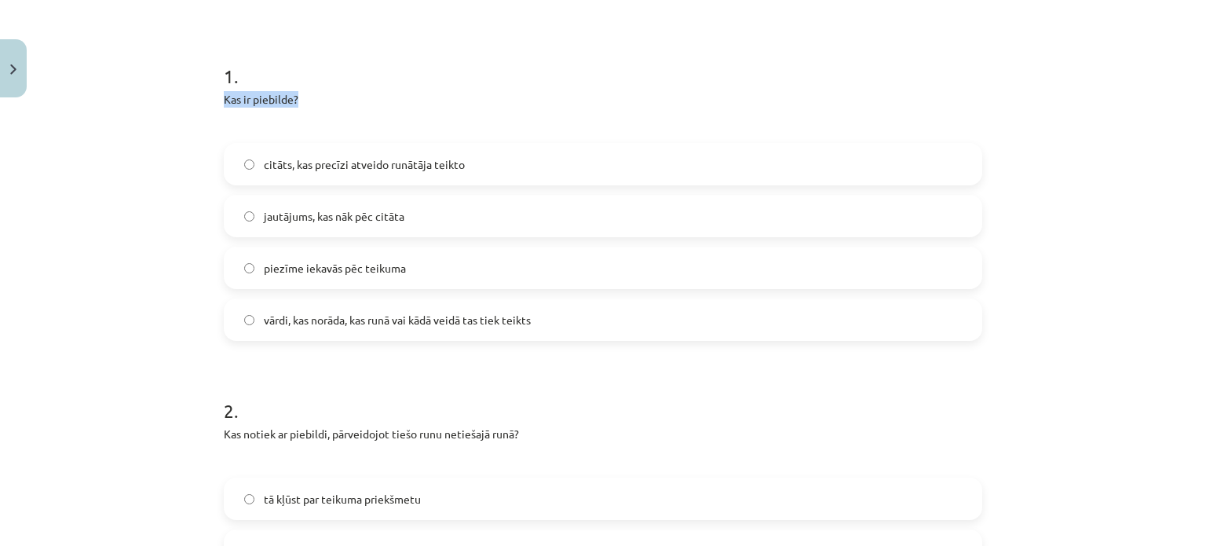
drag, startPoint x: 217, startPoint y: 100, endPoint x: 307, endPoint y: 100, distance: 90.3
click at [307, 100] on p "Kas ir piebilde?" at bounding box center [603, 99] width 758 height 16
copy p "Kas ir piebilde?"
click at [170, 232] on div "Mācību tēma: Latviešu valodas i - 12. klases 1.ieskaites mācību materiāls (c) #…" at bounding box center [603, 273] width 1206 height 546
click at [269, 338] on div "vārdi, kas norāda, kas runā vai kādā veidā tas tiek teikts" at bounding box center [603, 319] width 758 height 42
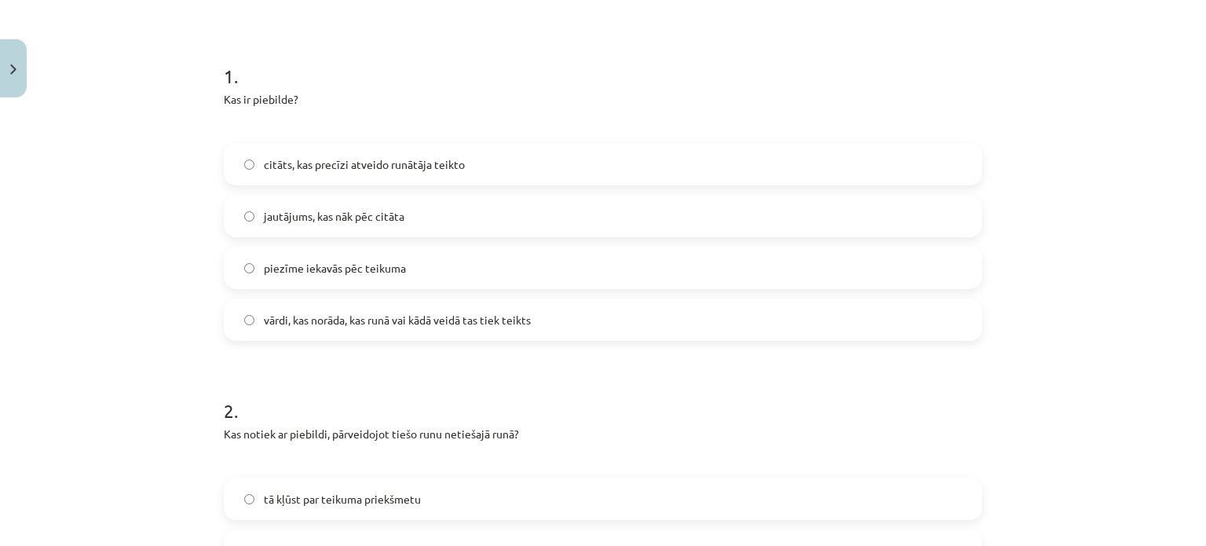
click at [279, 329] on label "vārdi, kas norāda, kas runā vai kādā veidā tas tiek teikts" at bounding box center [602, 319] width 755 height 39
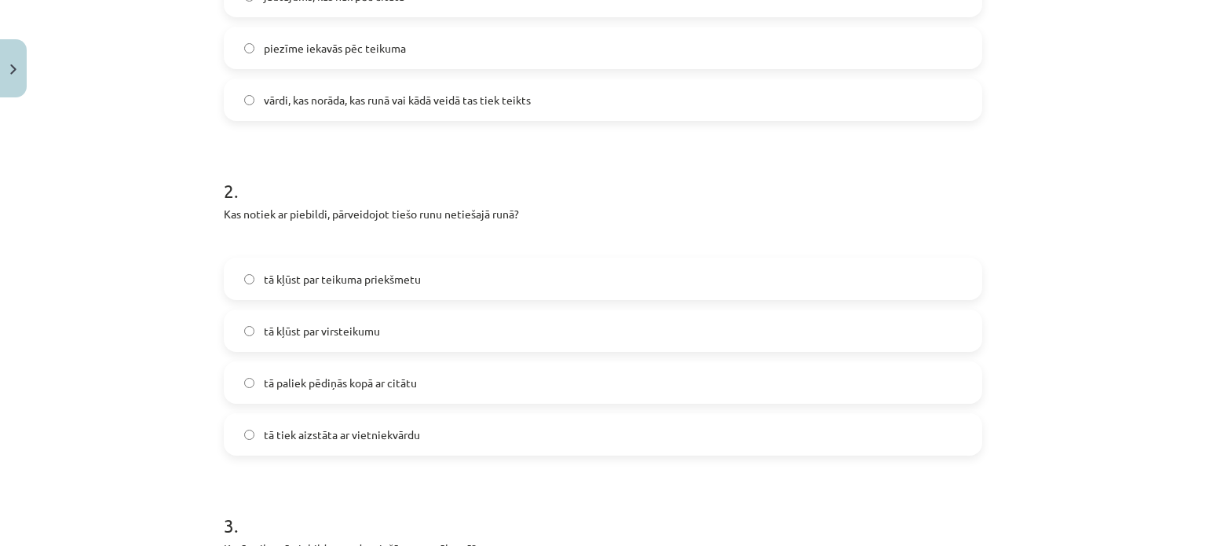
scroll to position [510, 0]
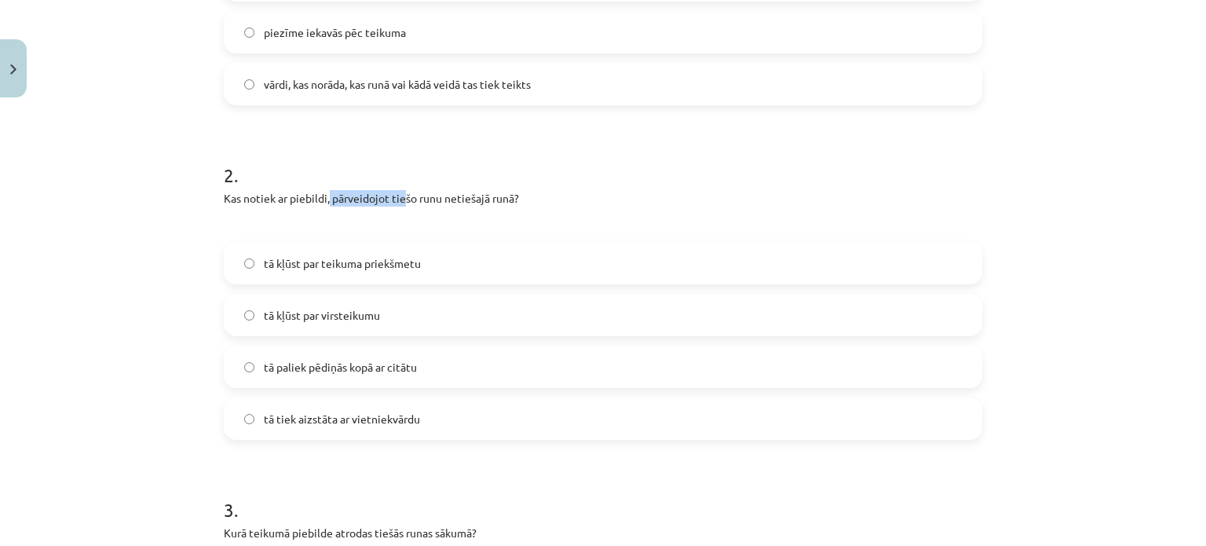
drag, startPoint x: 325, startPoint y: 200, endPoint x: 399, endPoint y: 195, distance: 74.0
click at [399, 195] on p "Kas notiek ar piebildi, pārveidojot tiešo runu netiešajā runā?" at bounding box center [603, 198] width 758 height 16
click at [481, 223] on p at bounding box center [603, 224] width 758 height 16
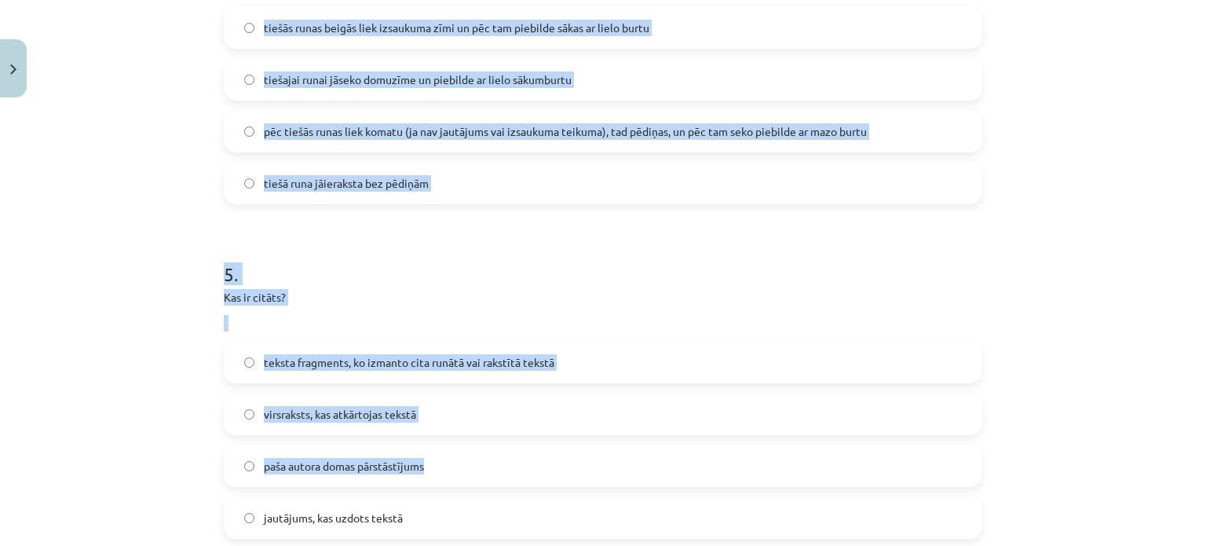
scroll to position [1589, 0]
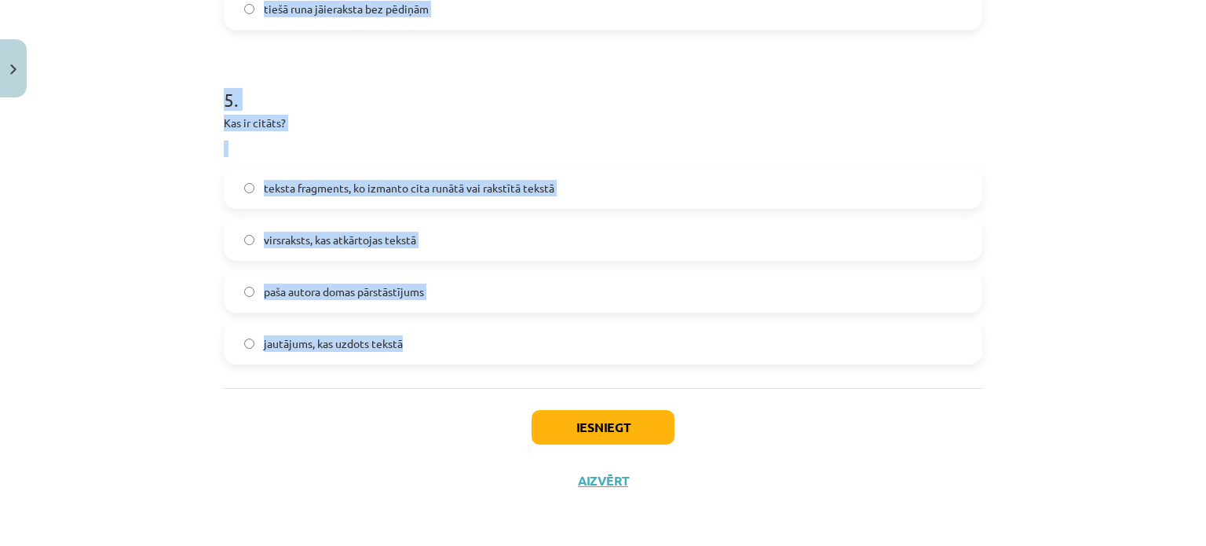
drag, startPoint x: 207, startPoint y: 93, endPoint x: 479, endPoint y: 339, distance: 366.2
click at [479, 339] on div "Mācību tēma: Latviešu valodas i - 12. klases 1.ieskaites mācību materiāls (c) #…" at bounding box center [603, 273] width 1206 height 546
copy form "2 . Kas notiek ar piebildi, pārveidojot tiešo runu netiešajā runā? tā kļūst par…"
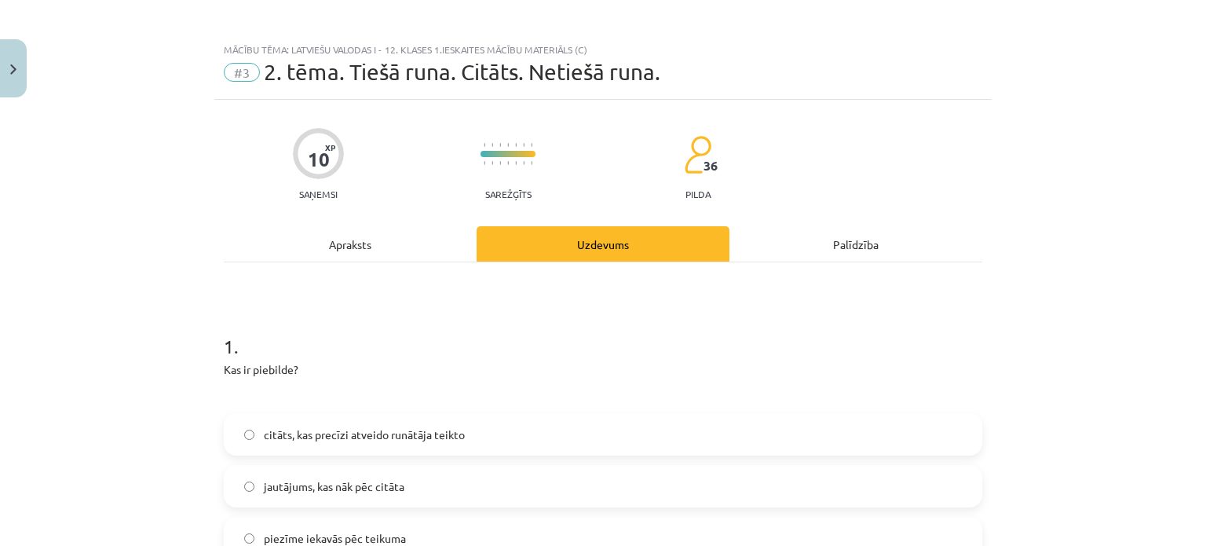
scroll to position [0, 0]
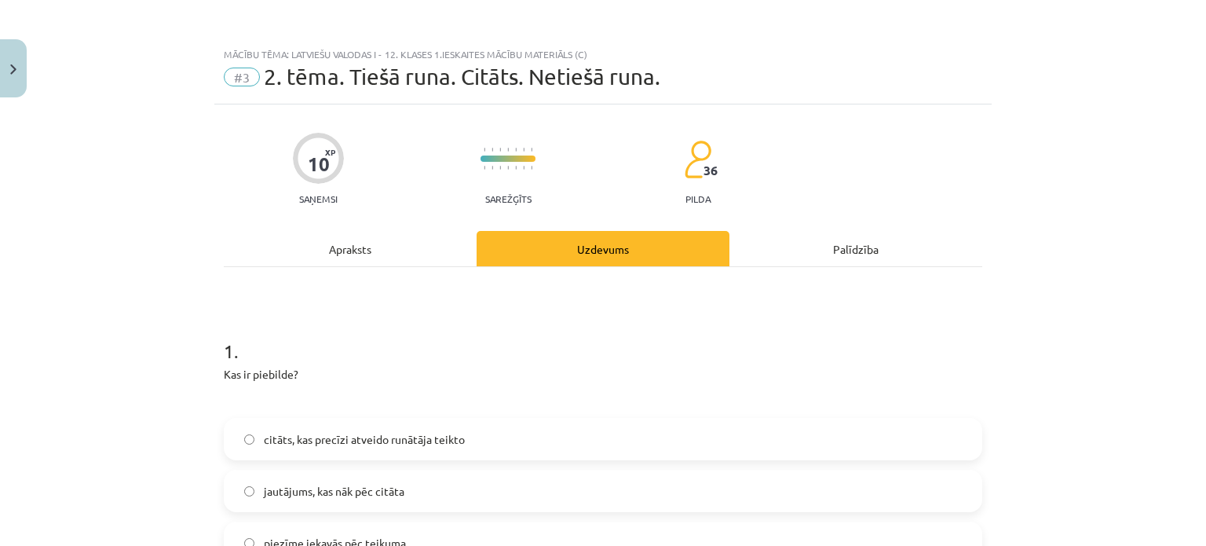
click at [407, 249] on div "Apraksts" at bounding box center [350, 248] width 253 height 35
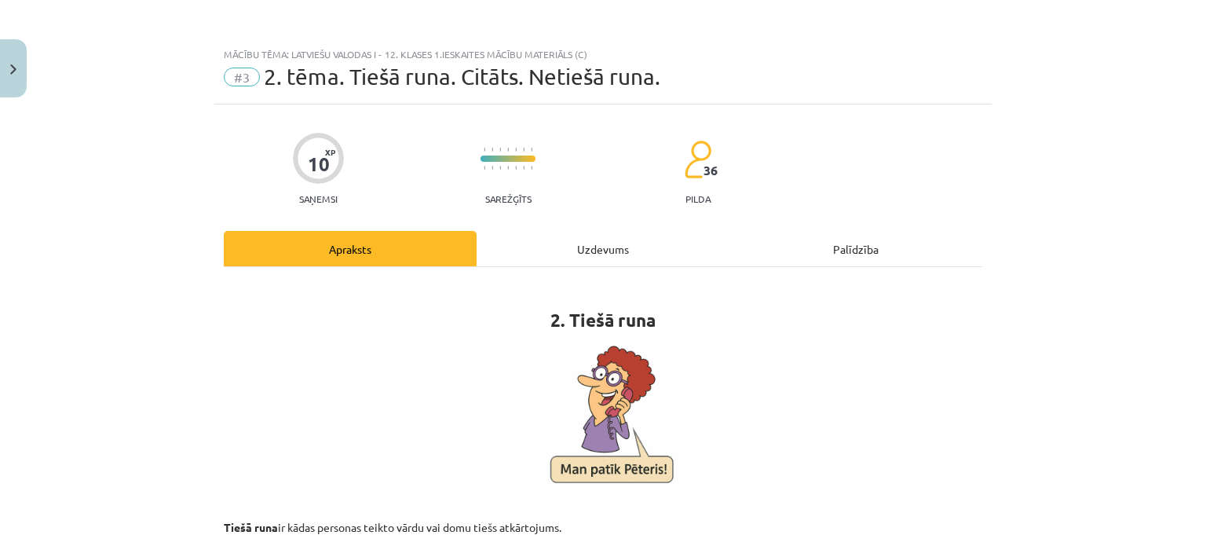
click at [621, 248] on div "Uzdevums" at bounding box center [602, 248] width 253 height 35
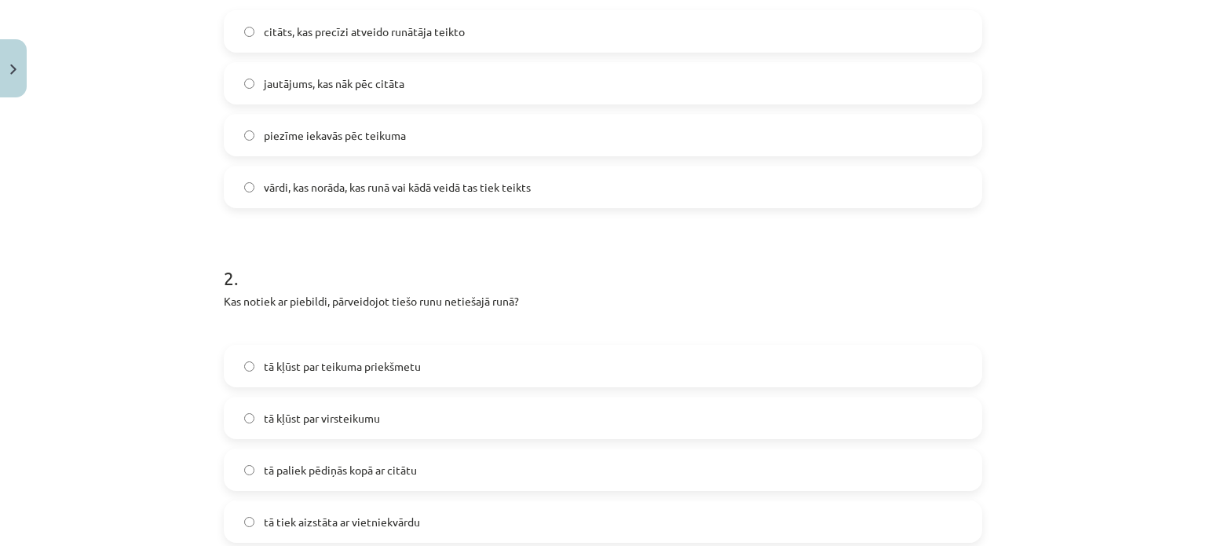
scroll to position [589, 0]
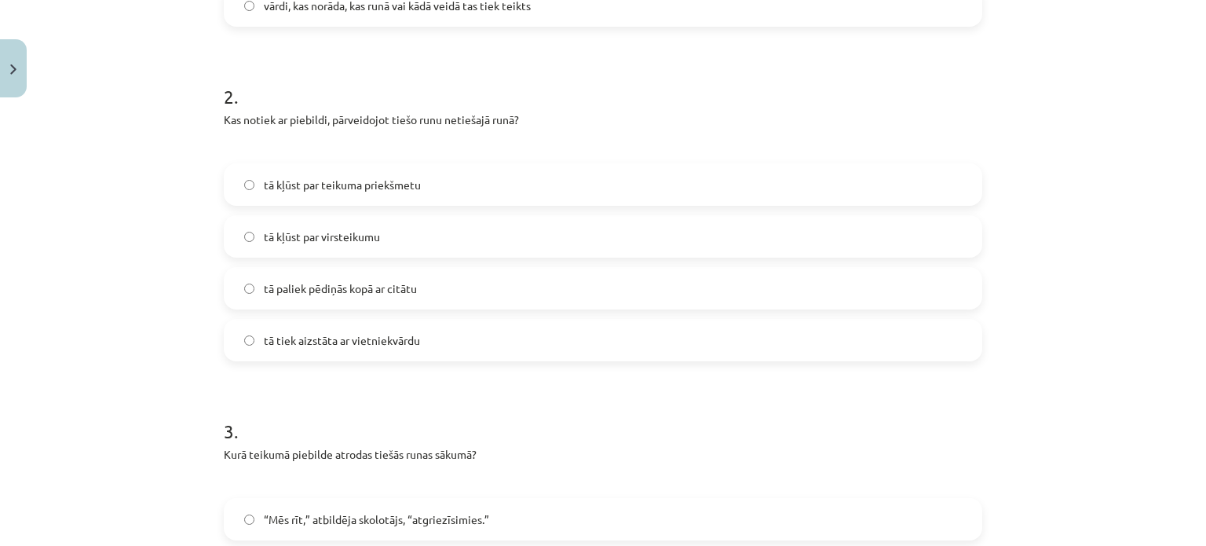
click at [359, 340] on span "tā tiek aizstāta ar vietniekvārdu" at bounding box center [342, 340] width 156 height 16
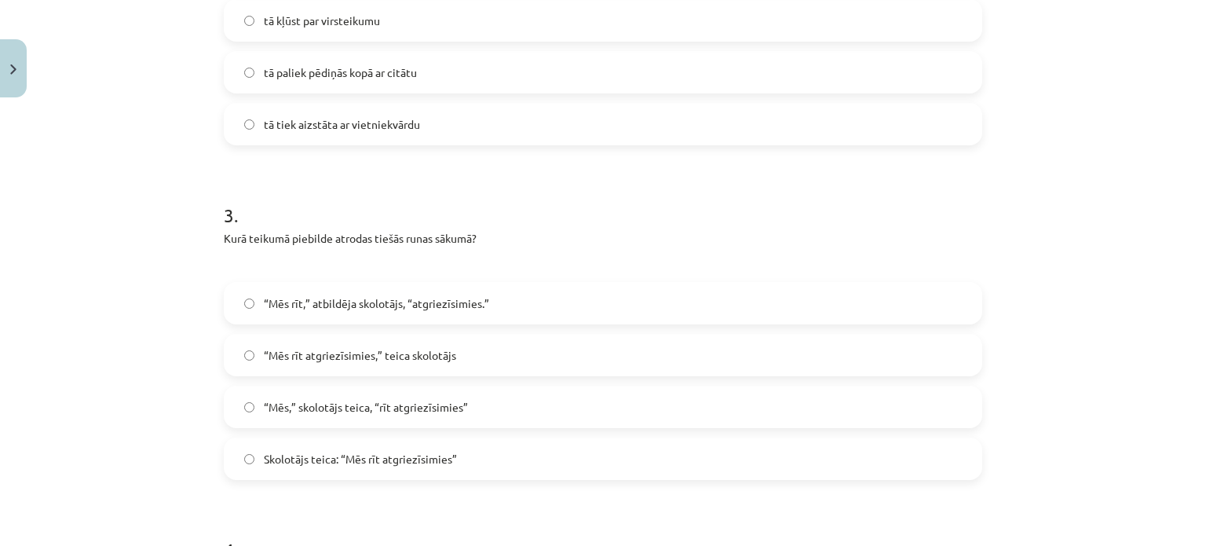
scroll to position [903, 0]
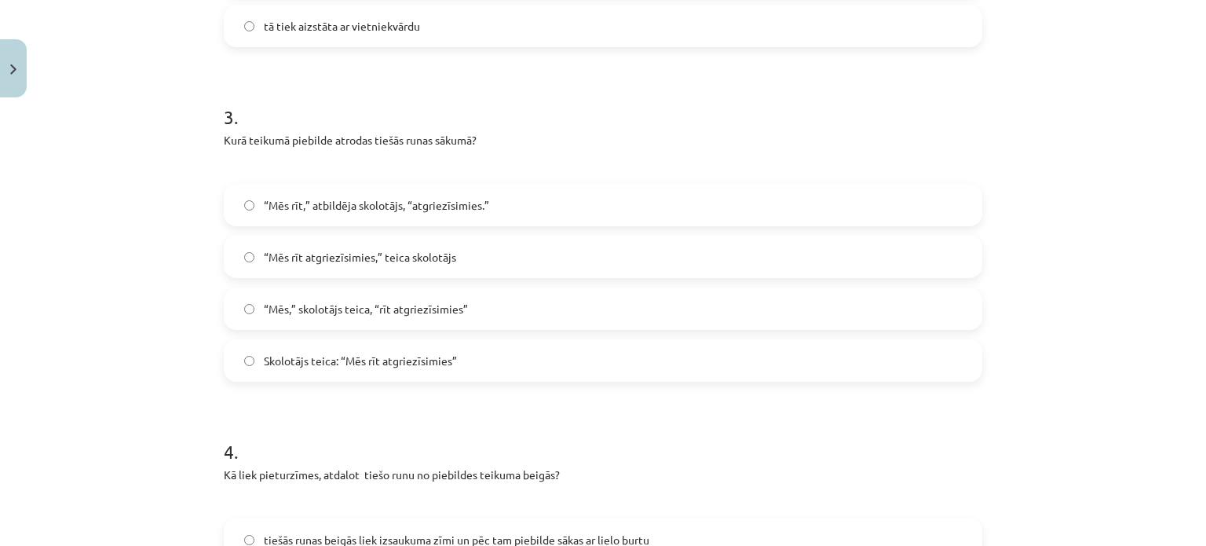
click at [248, 211] on label "“Mēs rīt,” atbildēja skolotājs, “atgriezīsimies.”" at bounding box center [602, 204] width 755 height 39
click at [256, 220] on label "“Mēs rīt,” atbildēja skolotājs, “atgriezīsimies.”" at bounding box center [602, 204] width 755 height 39
click at [264, 252] on span "“Mēs rīt atgriezīsimies,” teica skolotājs" at bounding box center [360, 257] width 192 height 16
click at [296, 363] on span "Skolotājs teica: “Mēs rīt atgriezīsimies”" at bounding box center [360, 360] width 193 height 16
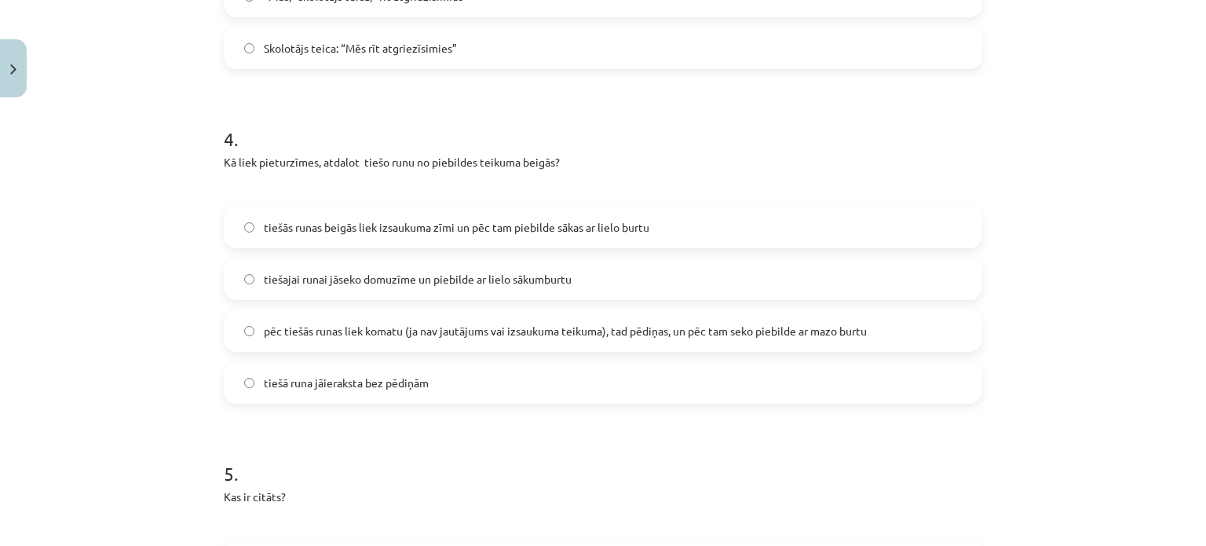
scroll to position [1217, 0]
click at [271, 235] on label "tiešās runas beigās liek izsaukuma zīmi un pēc tam piebilde sākas ar lielo burtu" at bounding box center [602, 225] width 755 height 39
click at [296, 318] on label "pēc tiešās runas liek komatu (ja nav jautājums vai izsaukuma teikuma), tad pēdi…" at bounding box center [602, 328] width 755 height 39
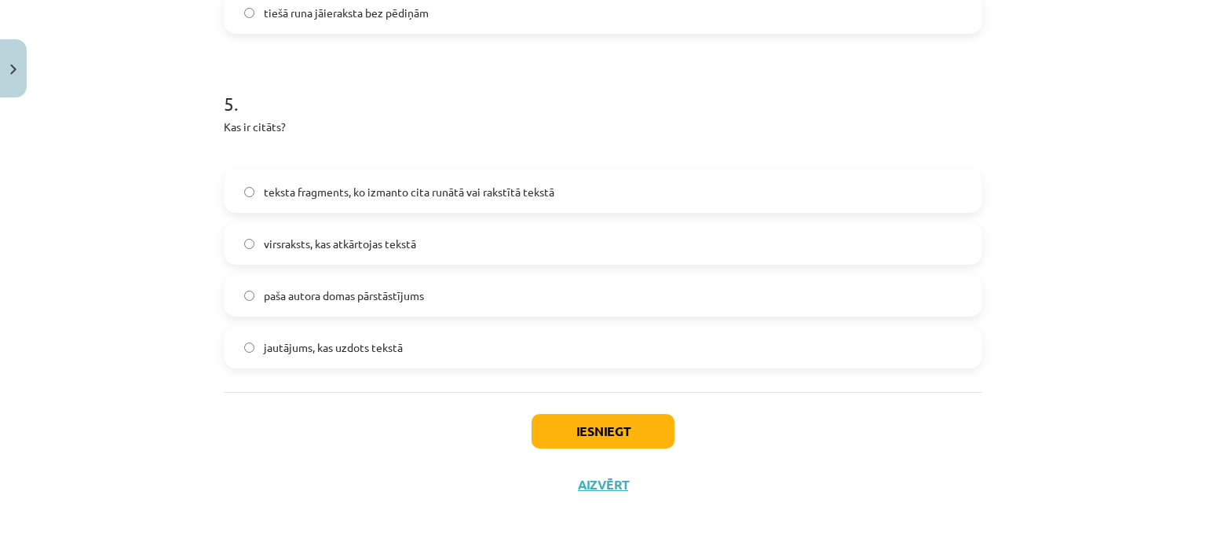
scroll to position [1589, 0]
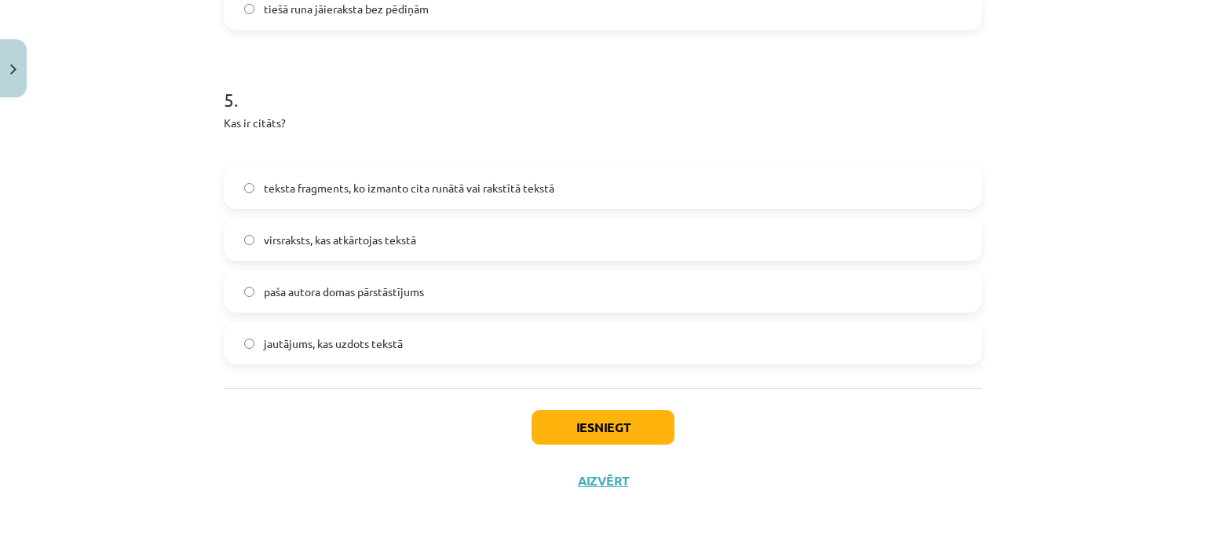
click at [289, 185] on span "teksta fragments, ko izmanto cita runātā vai rakstītā tekstā" at bounding box center [409, 188] width 290 height 16
click at [540, 428] on button "Iesniegt" at bounding box center [602, 427] width 143 height 35
click at [553, 422] on button "Iesniegt" at bounding box center [602, 427] width 143 height 35
click at [611, 420] on button "Iesniegt" at bounding box center [602, 427] width 143 height 35
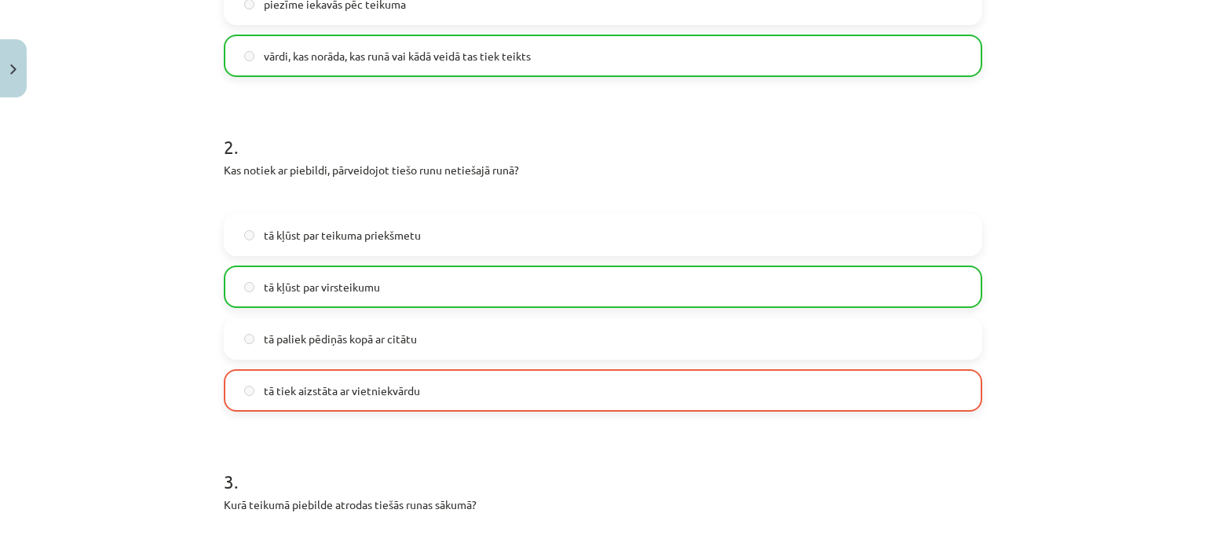
scroll to position [539, 0]
drag, startPoint x: 212, startPoint y: 166, endPoint x: 546, endPoint y: 169, distance: 333.6
click at [535, 175] on div at bounding box center [535, 175] width 0 height 0
click at [596, 192] on p at bounding box center [603, 195] width 758 height 16
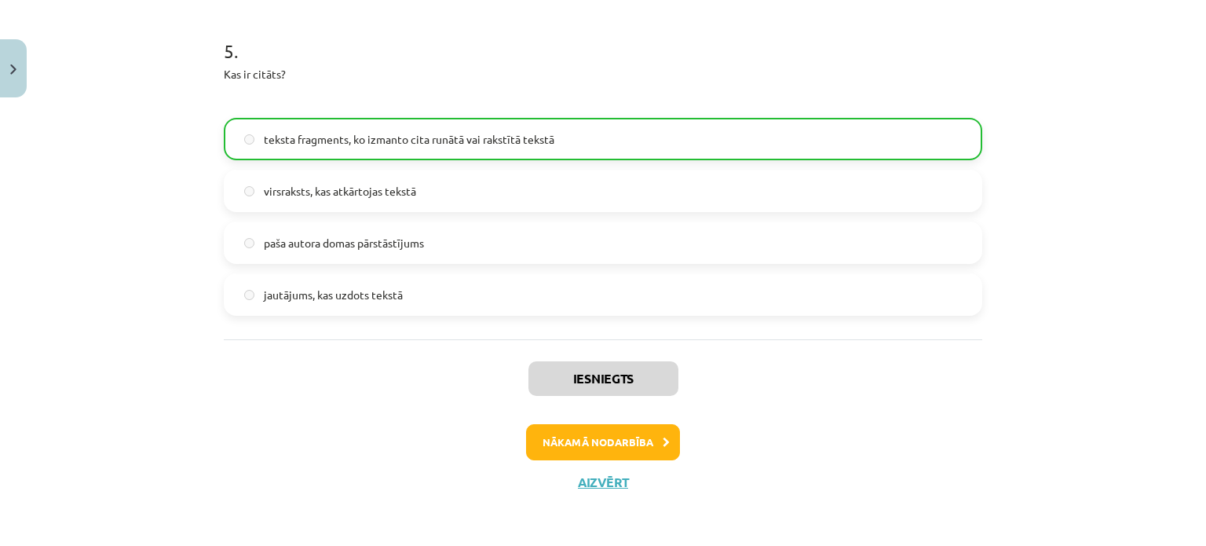
scroll to position [1638, 0]
click at [600, 445] on button "Nākamā nodarbība" at bounding box center [603, 441] width 154 height 36
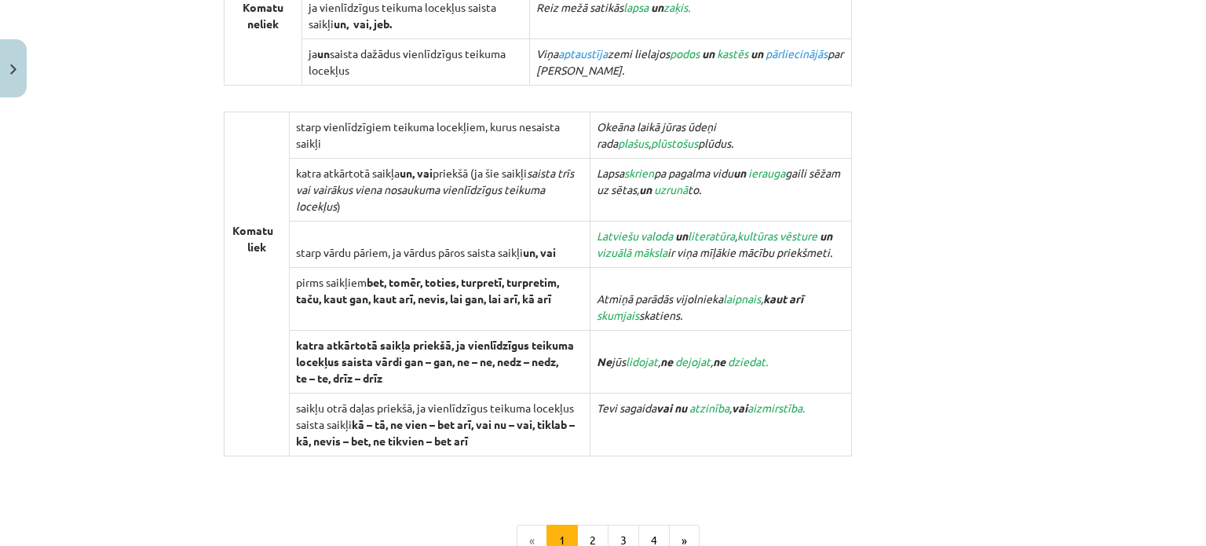
scroll to position [1619, 0]
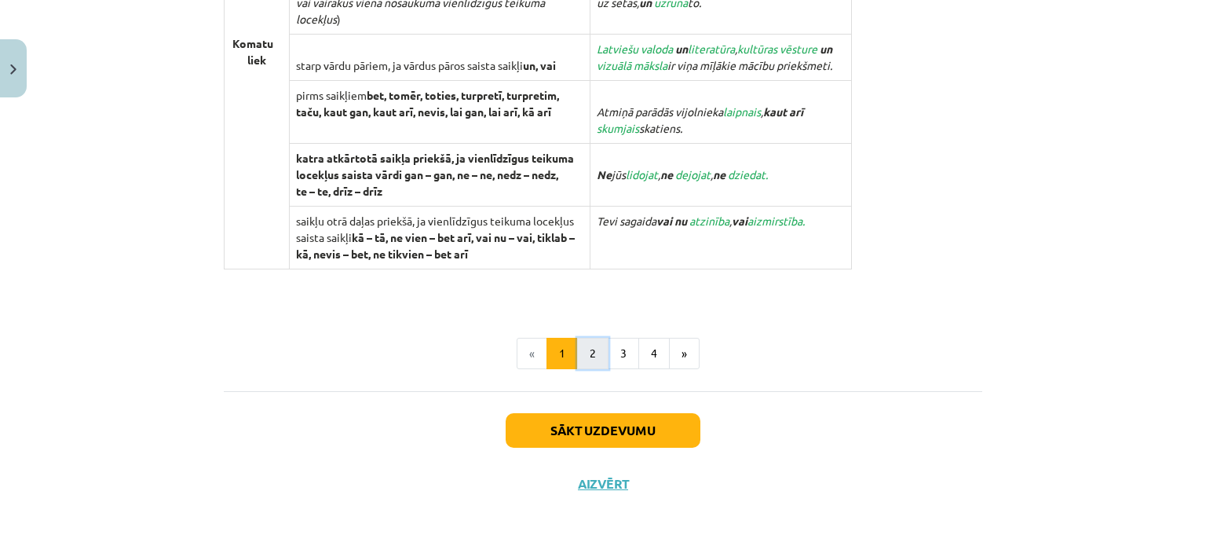
click at [577, 352] on button "2" at bounding box center [592, 353] width 31 height 31
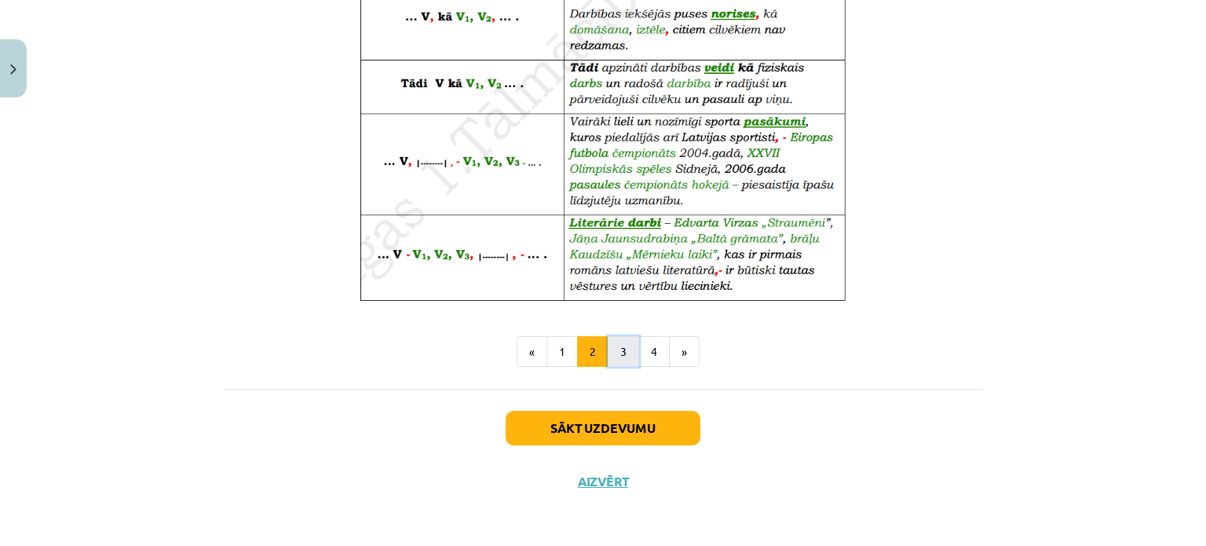
click at [612, 350] on button "3" at bounding box center [623, 351] width 31 height 31
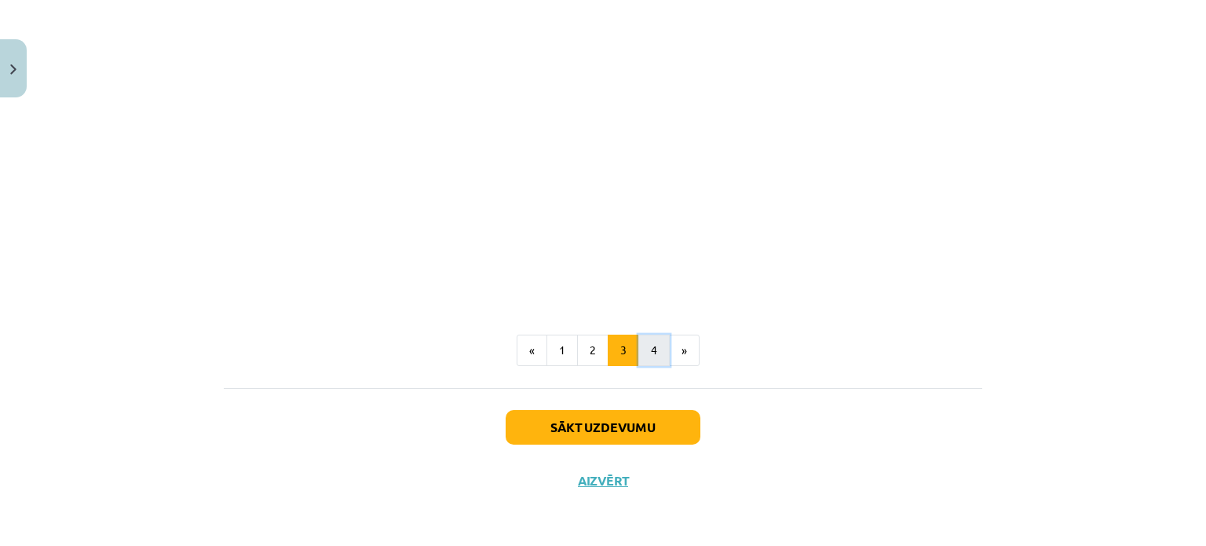
click at [638, 350] on button "4" at bounding box center [653, 349] width 31 height 31
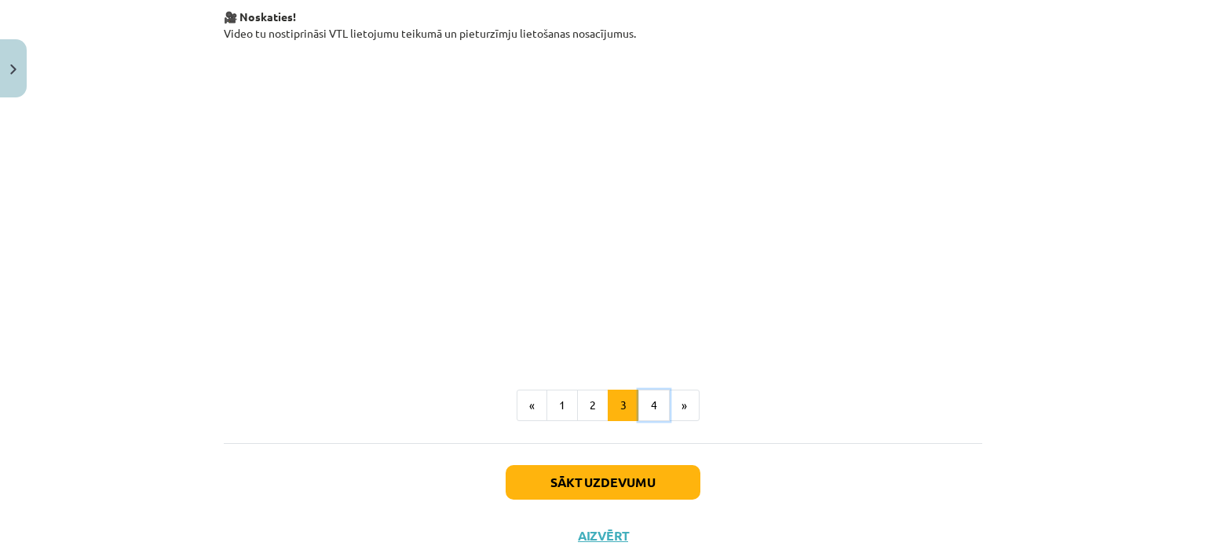
scroll to position [280, 0]
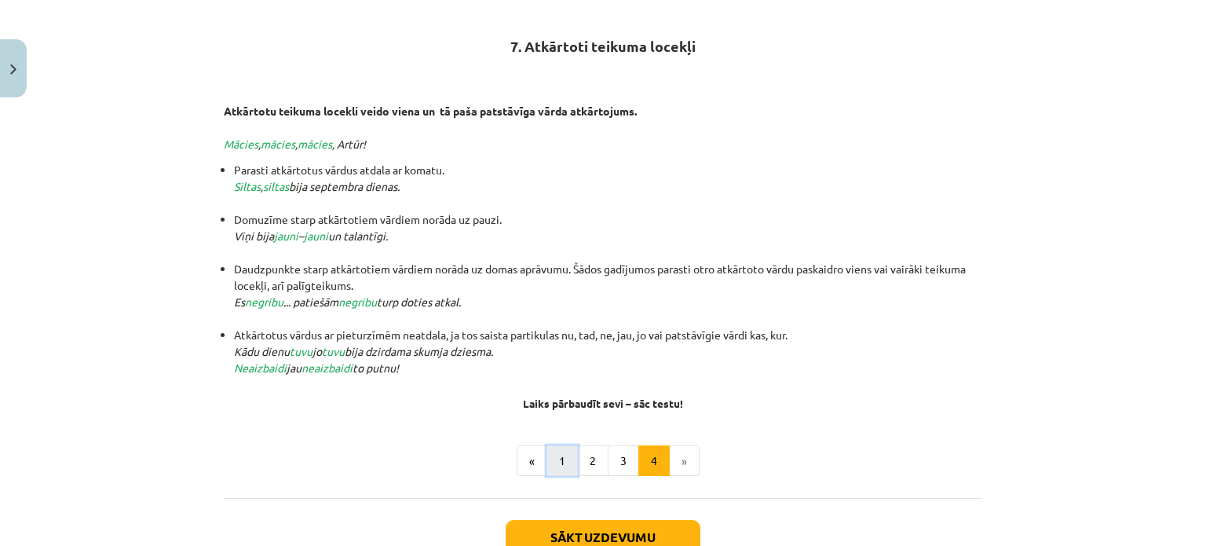
click at [553, 454] on button "1" at bounding box center [561, 460] width 31 height 31
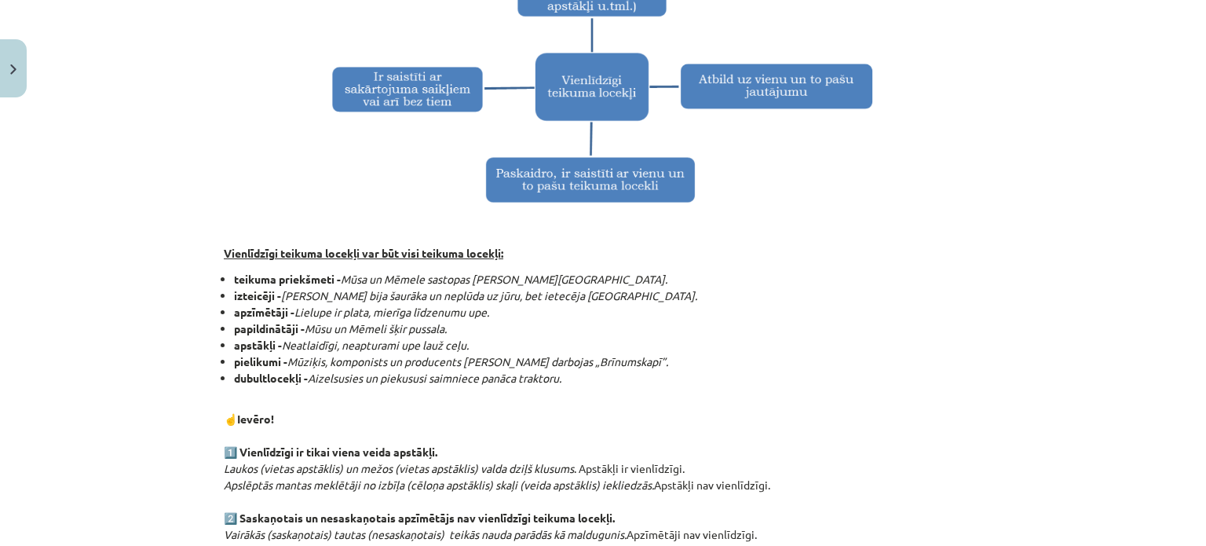
scroll to position [392, 0]
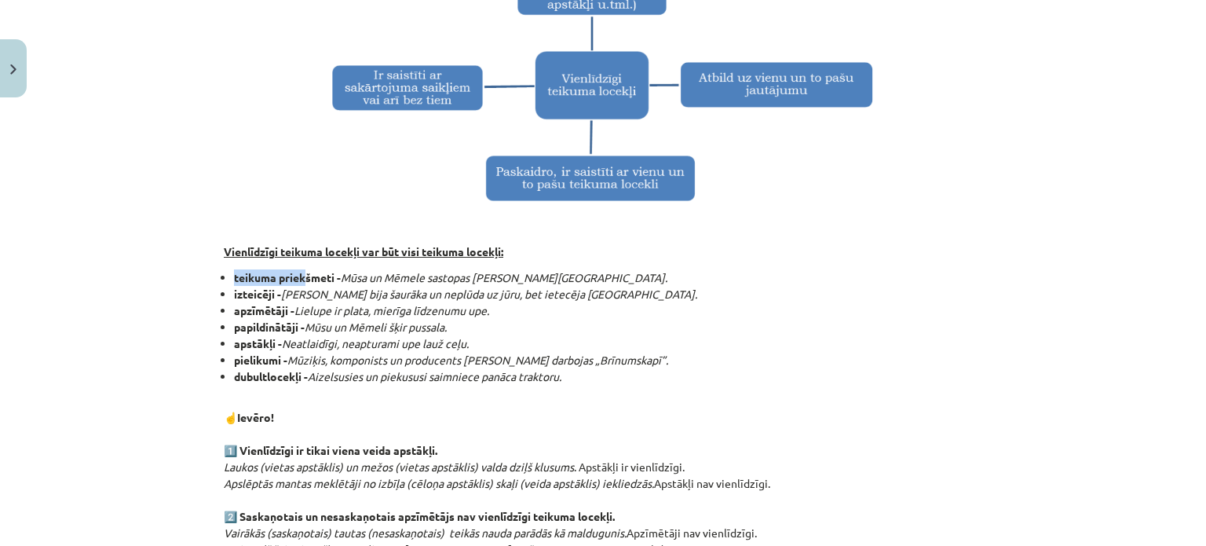
drag, startPoint x: 224, startPoint y: 278, endPoint x: 299, endPoint y: 276, distance: 74.6
click at [299, 276] on ul "teikuma priekšmeti - Mūsa un Mēmele sastopas pie Bauskas. izteicēji - Agrāk Lie…" at bounding box center [603, 326] width 758 height 115
click at [258, 291] on strong "izteicēji -" at bounding box center [257, 293] width 47 height 14
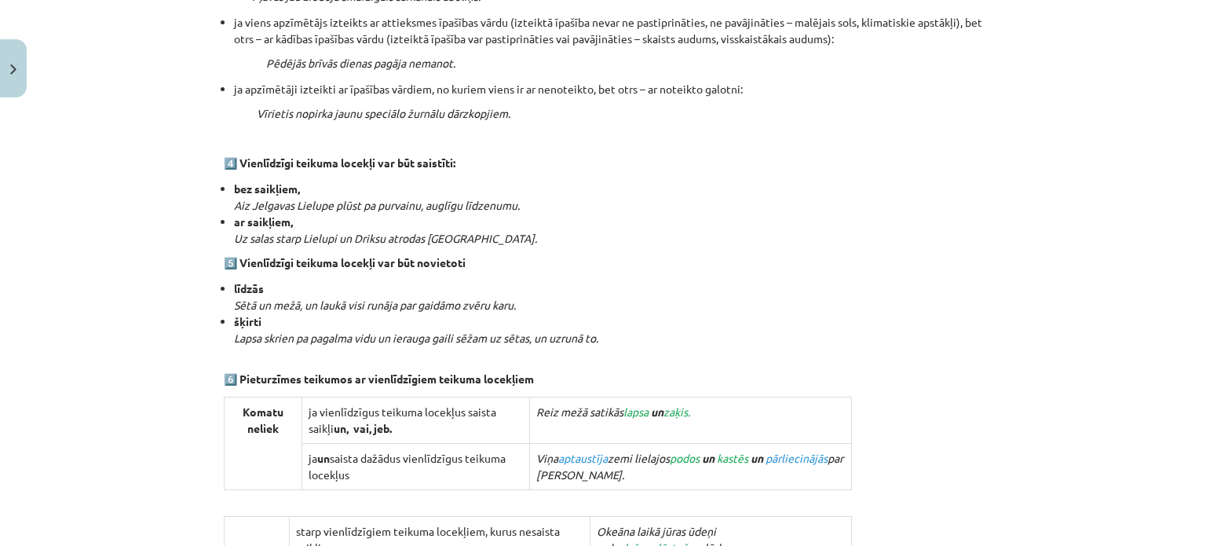
scroll to position [1099, 0]
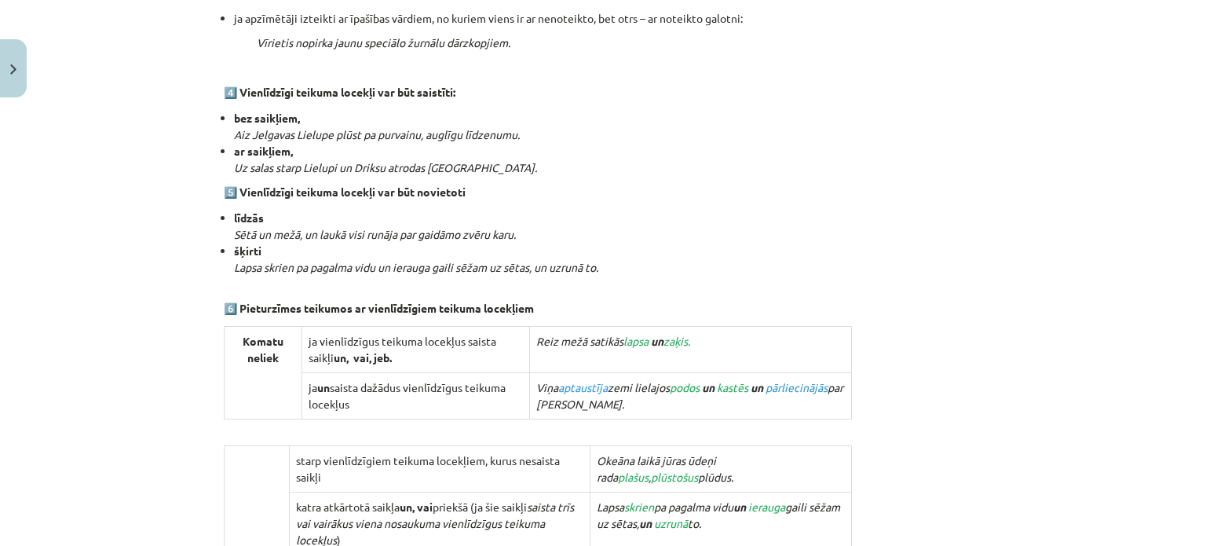
drag, startPoint x: 229, startPoint y: 172, endPoint x: 220, endPoint y: 166, distance: 10.9
click at [224, 166] on ul "bez saikļiem, Aiz Jelgavas Lielupe plūst pa purvainu, auglīgu līdzenumu. ar sai…" at bounding box center [603, 143] width 758 height 66
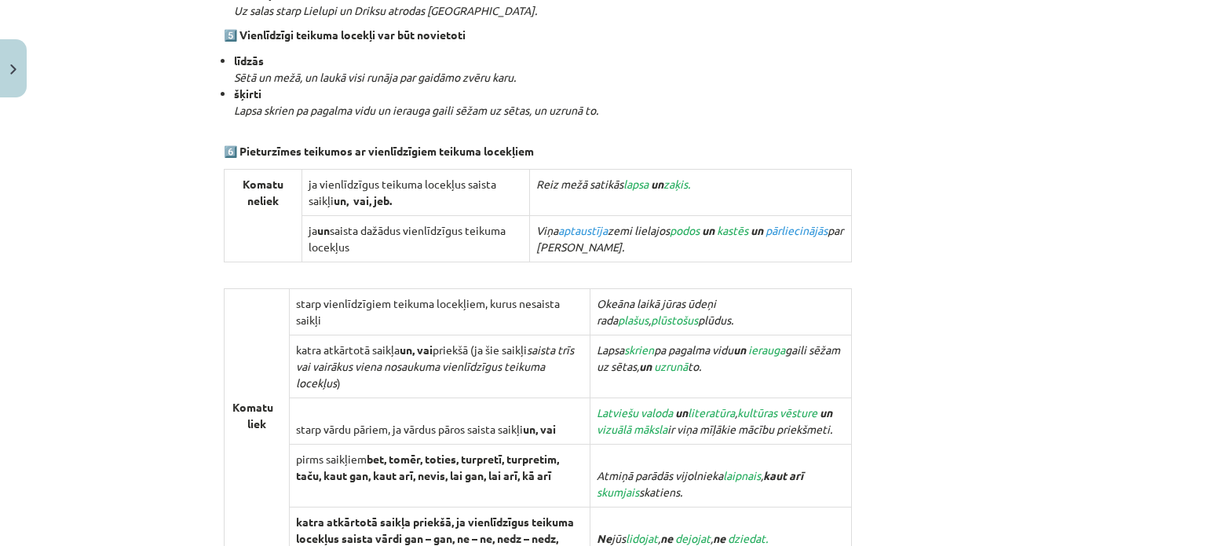
scroll to position [1619, 0]
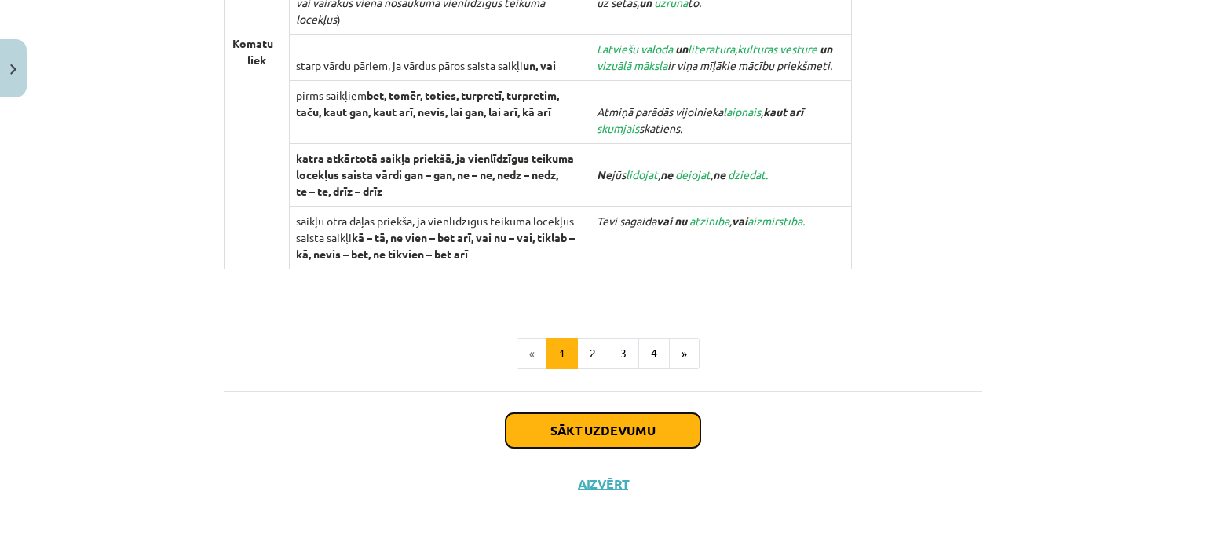
click at [616, 433] on button "Sākt uzdevumu" at bounding box center [602, 430] width 195 height 35
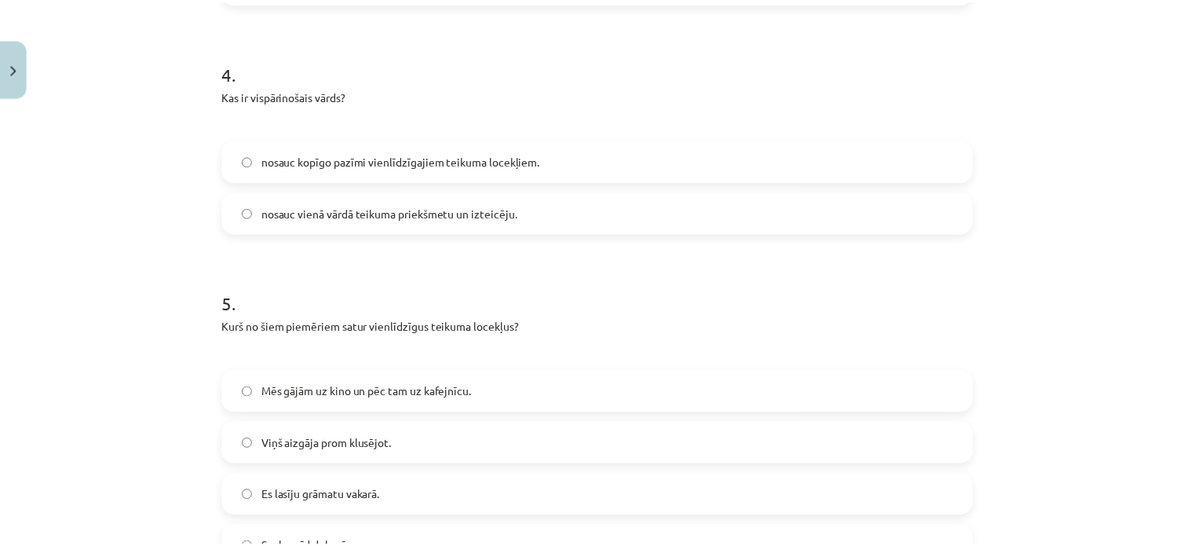
scroll to position [1716, 0]
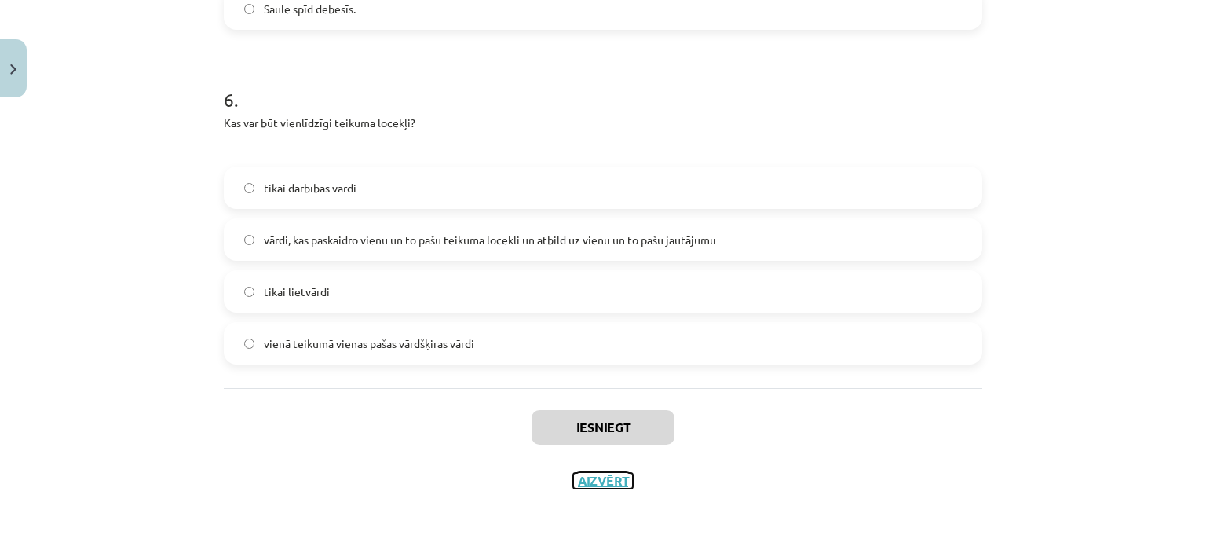
click at [581, 481] on button "Aizvērt" at bounding box center [603, 481] width 60 height 16
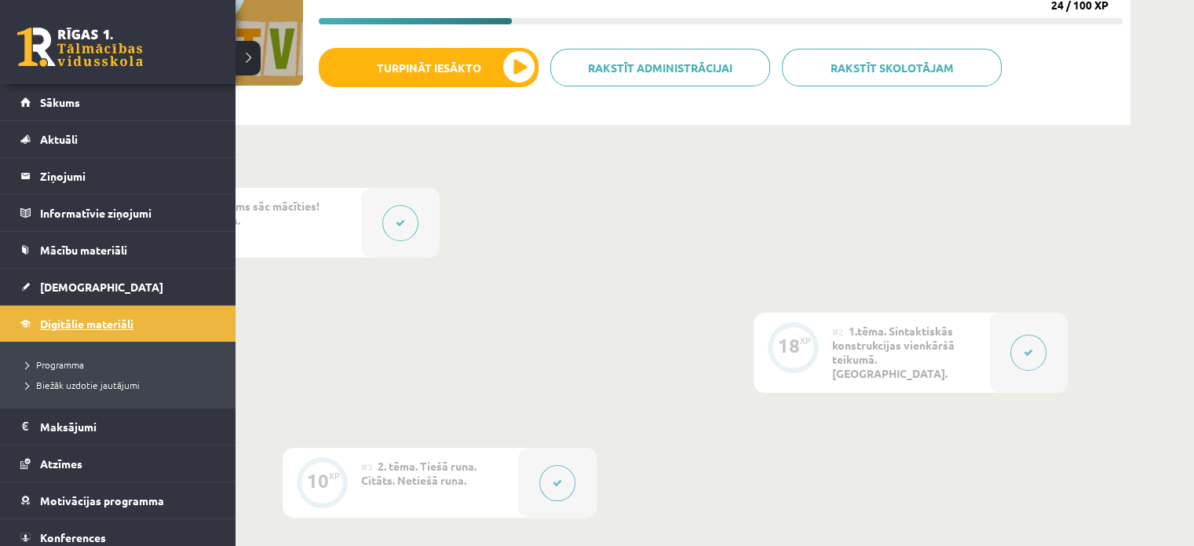
click at [51, 326] on span "Digitālie materiāli" at bounding box center [86, 323] width 93 height 14
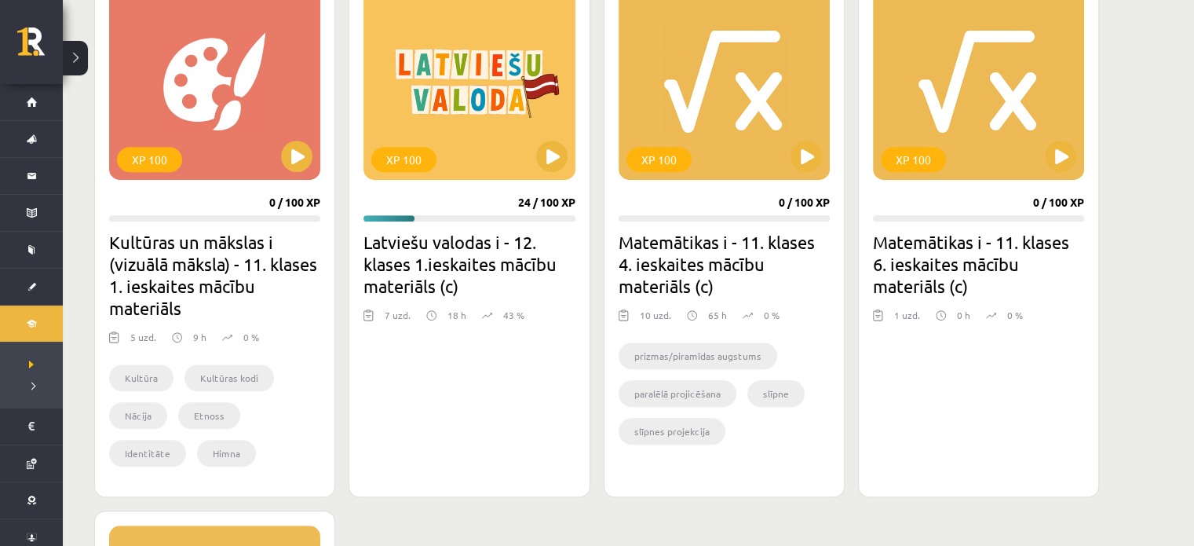
scroll to position [1099, 0]
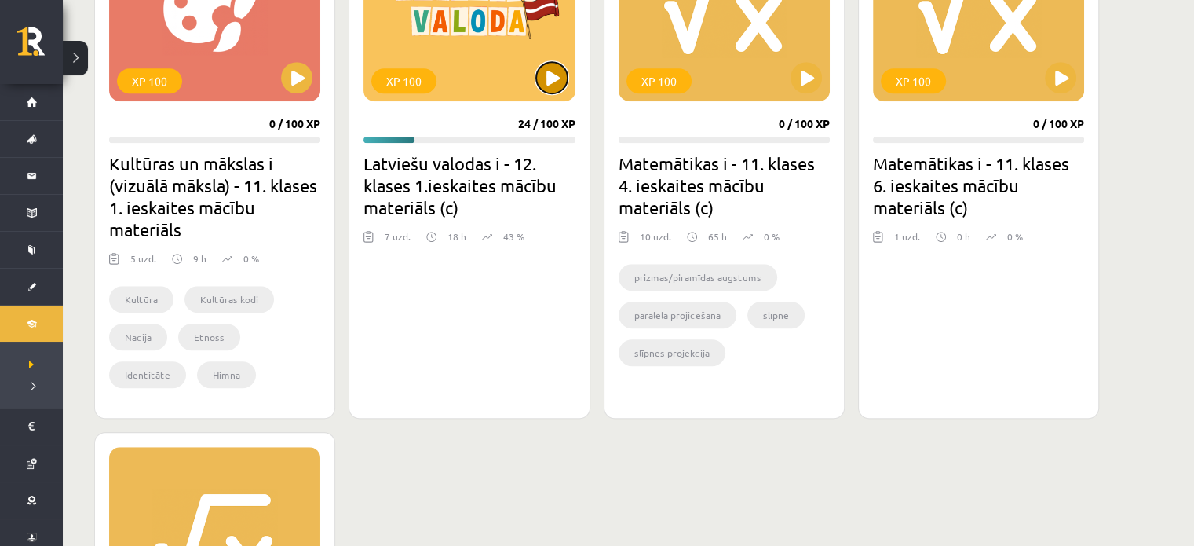
click at [548, 85] on button at bounding box center [551, 77] width 31 height 31
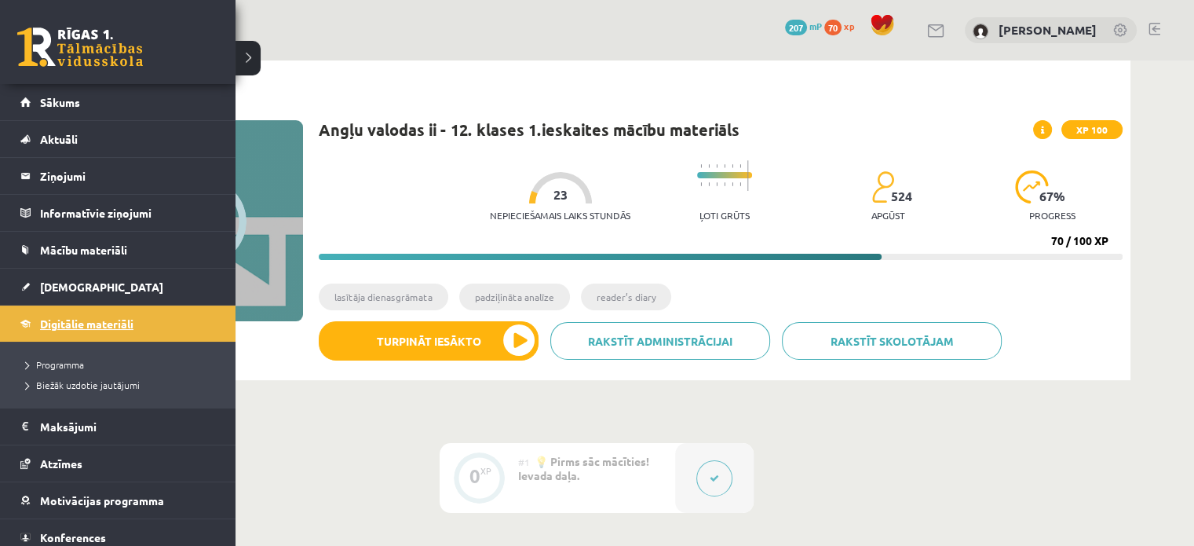
click at [84, 310] on link "Digitālie materiāli" at bounding box center [117, 323] width 195 height 36
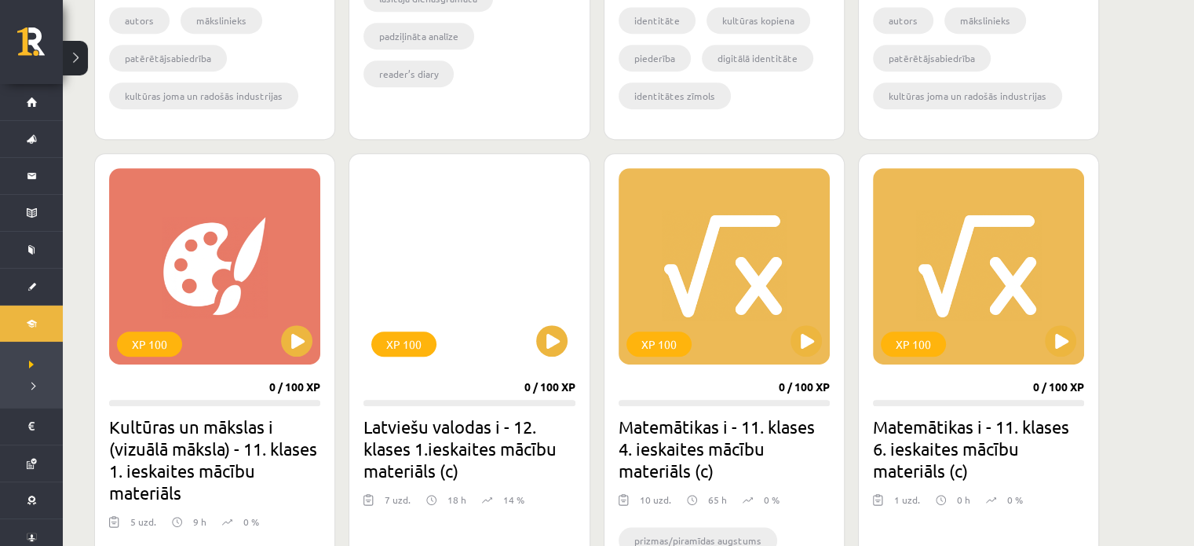
scroll to position [1020, 0]
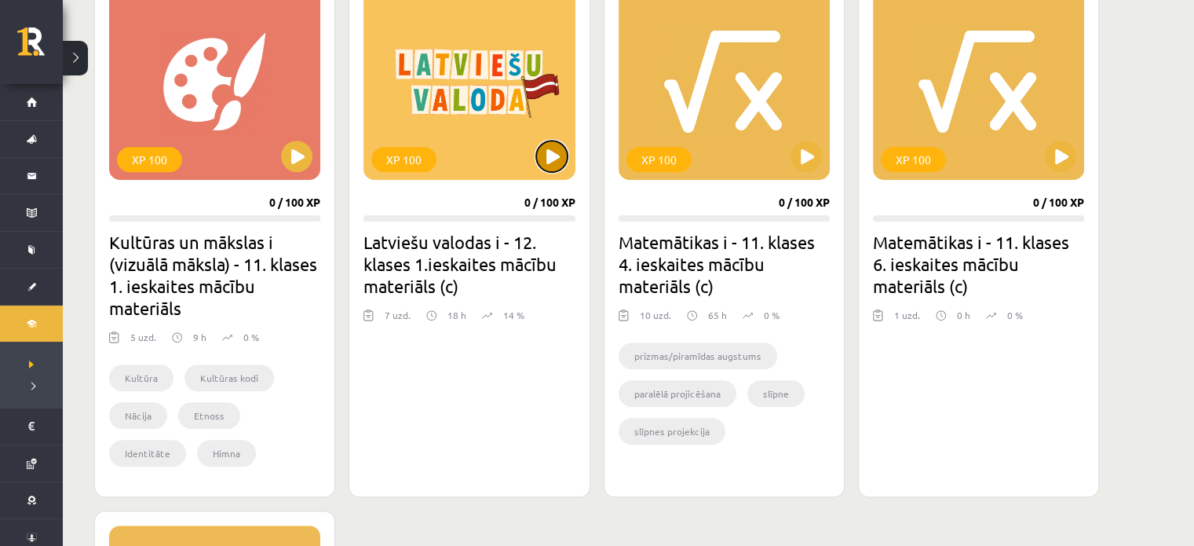
click at [546, 150] on button at bounding box center [551, 156] width 31 height 31
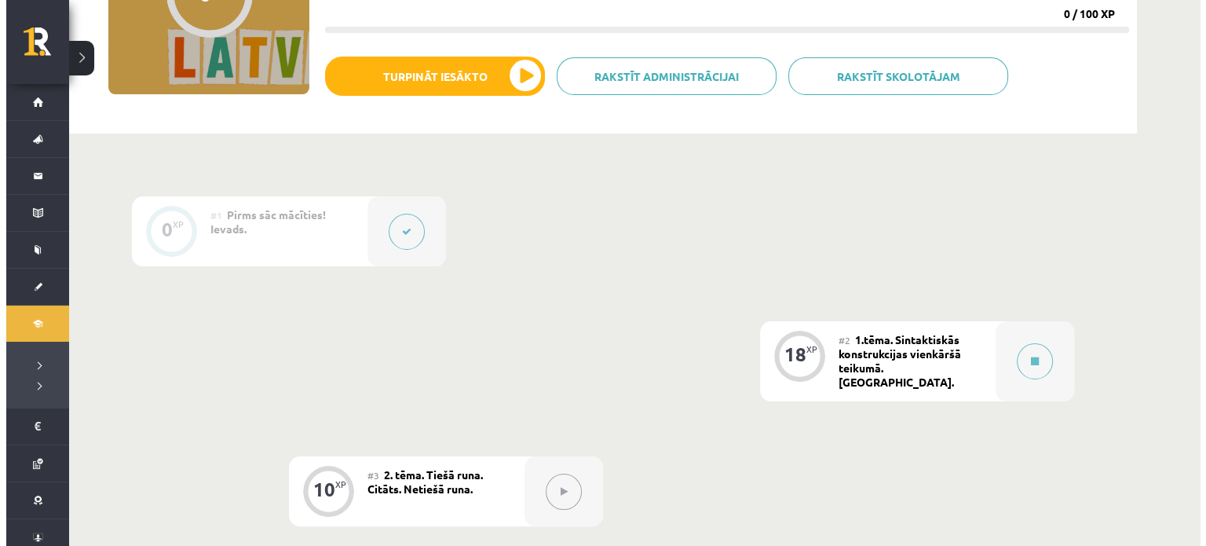
scroll to position [314, 0]
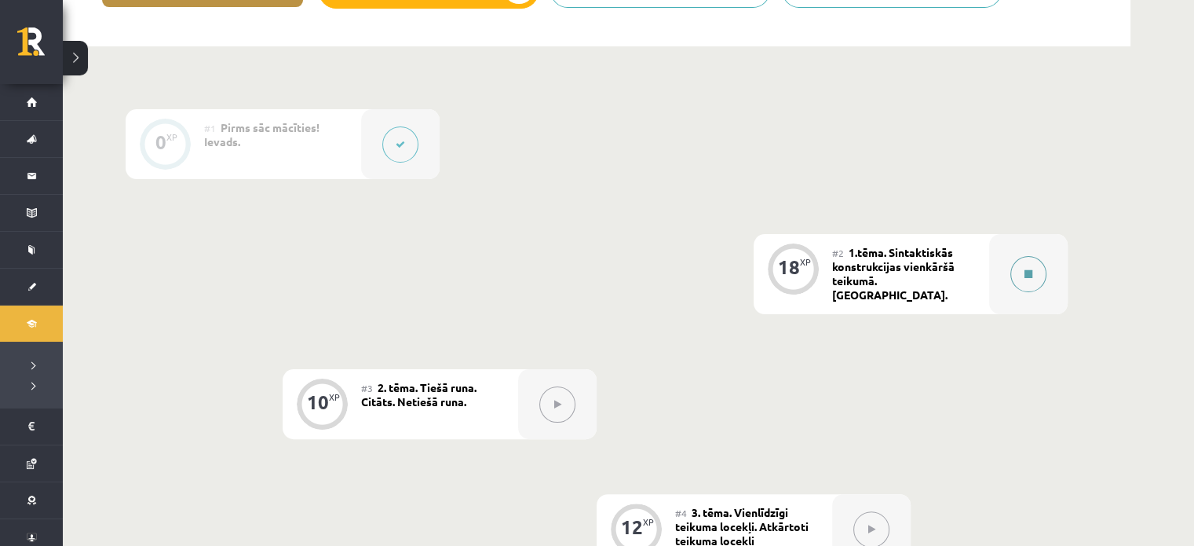
click at [1024, 270] on icon at bounding box center [1028, 273] width 8 height 9
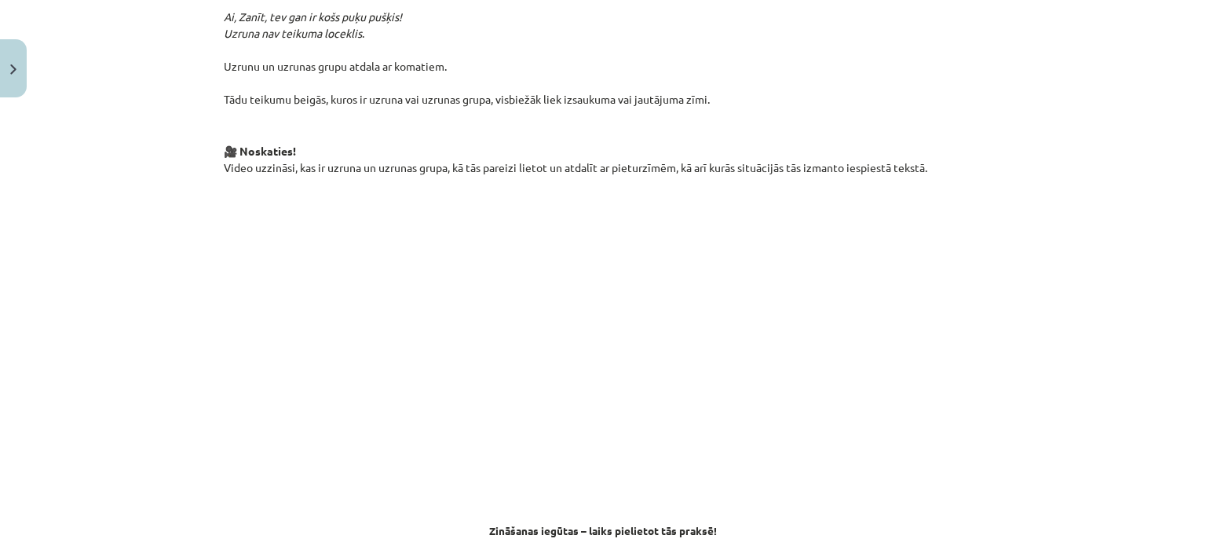
scroll to position [706, 0]
